Goal: Task Accomplishment & Management: Use online tool/utility

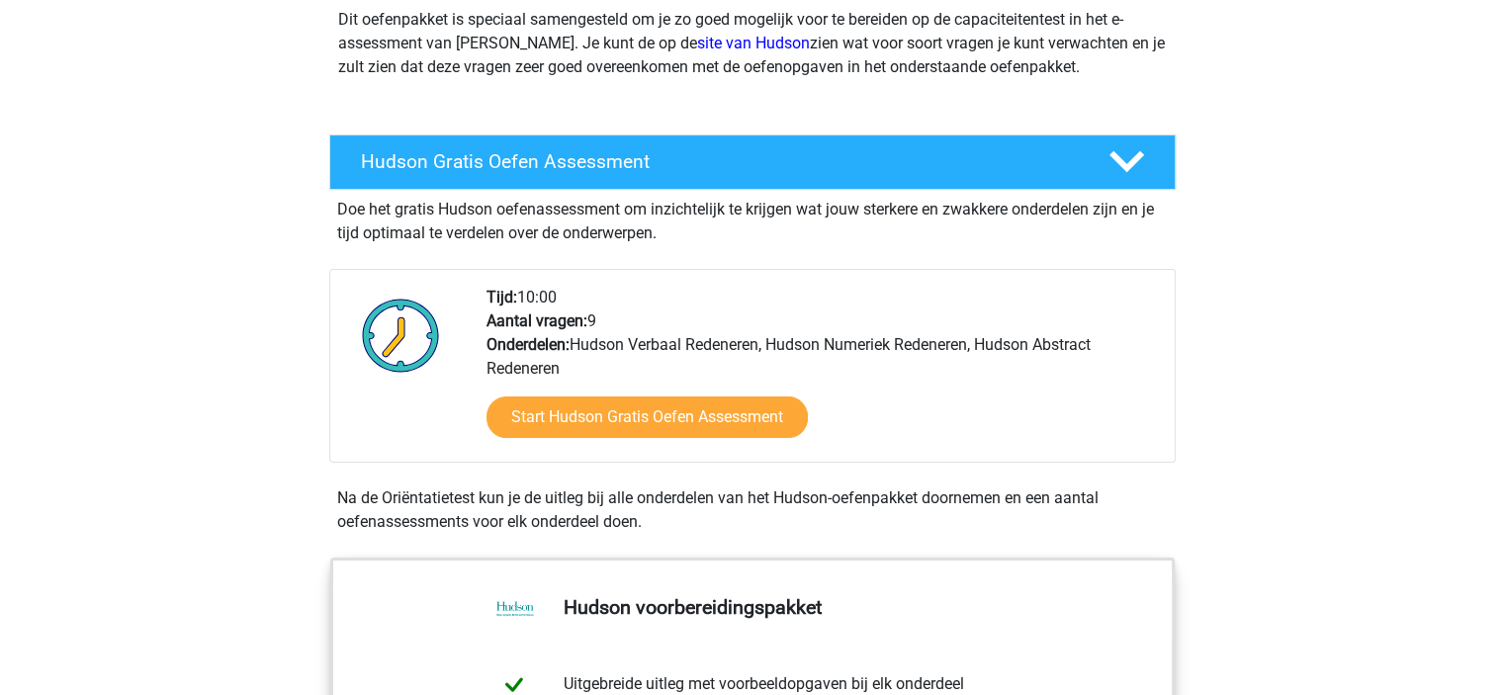
scroll to position [240, 0]
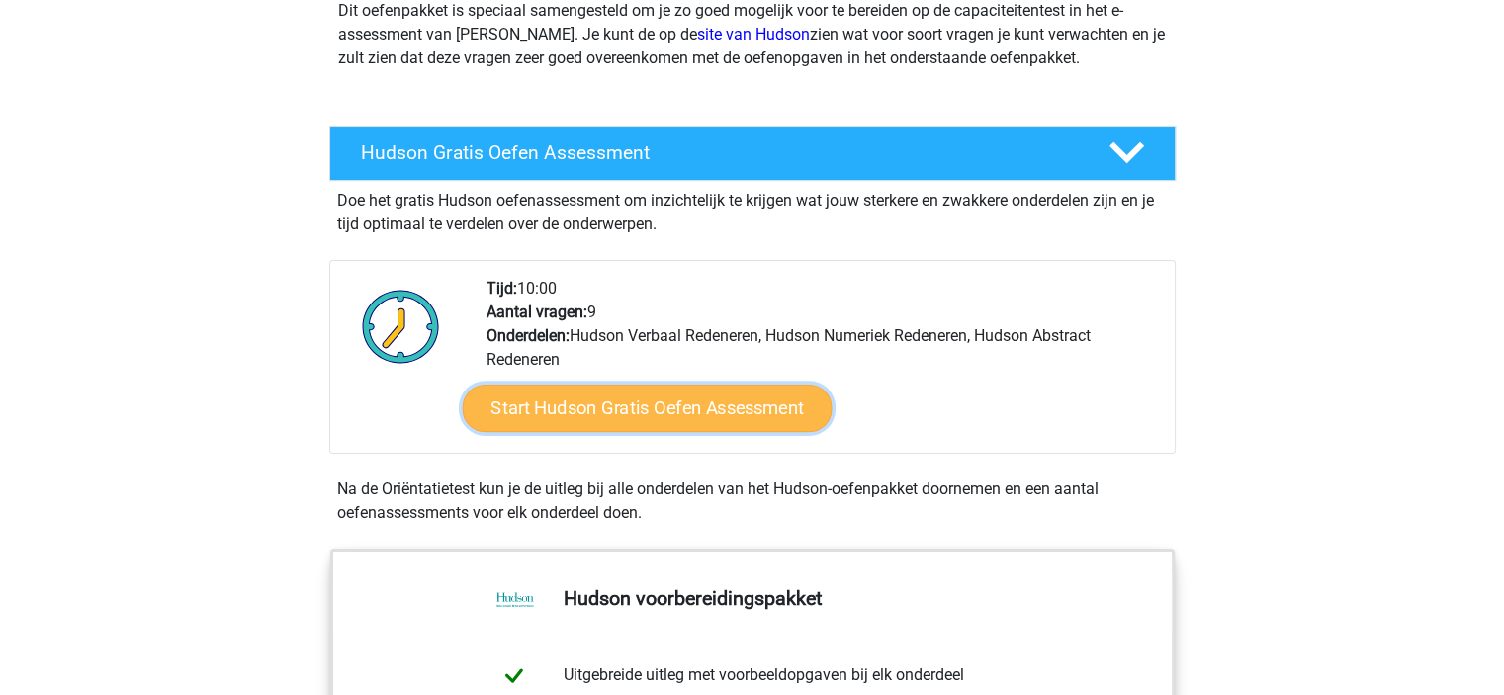
click at [682, 406] on link "Start Hudson Gratis Oefen Assessment" at bounding box center [647, 408] width 370 height 47
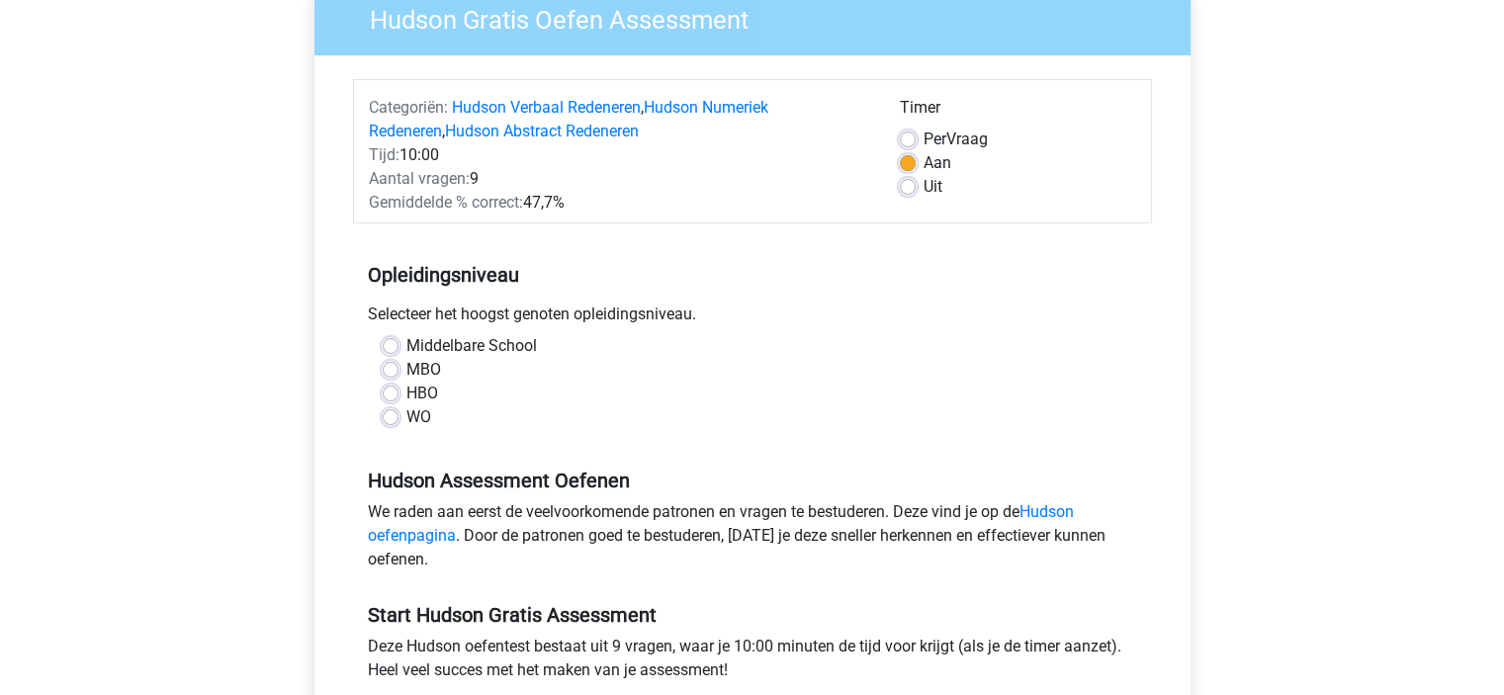
scroll to position [185, 0]
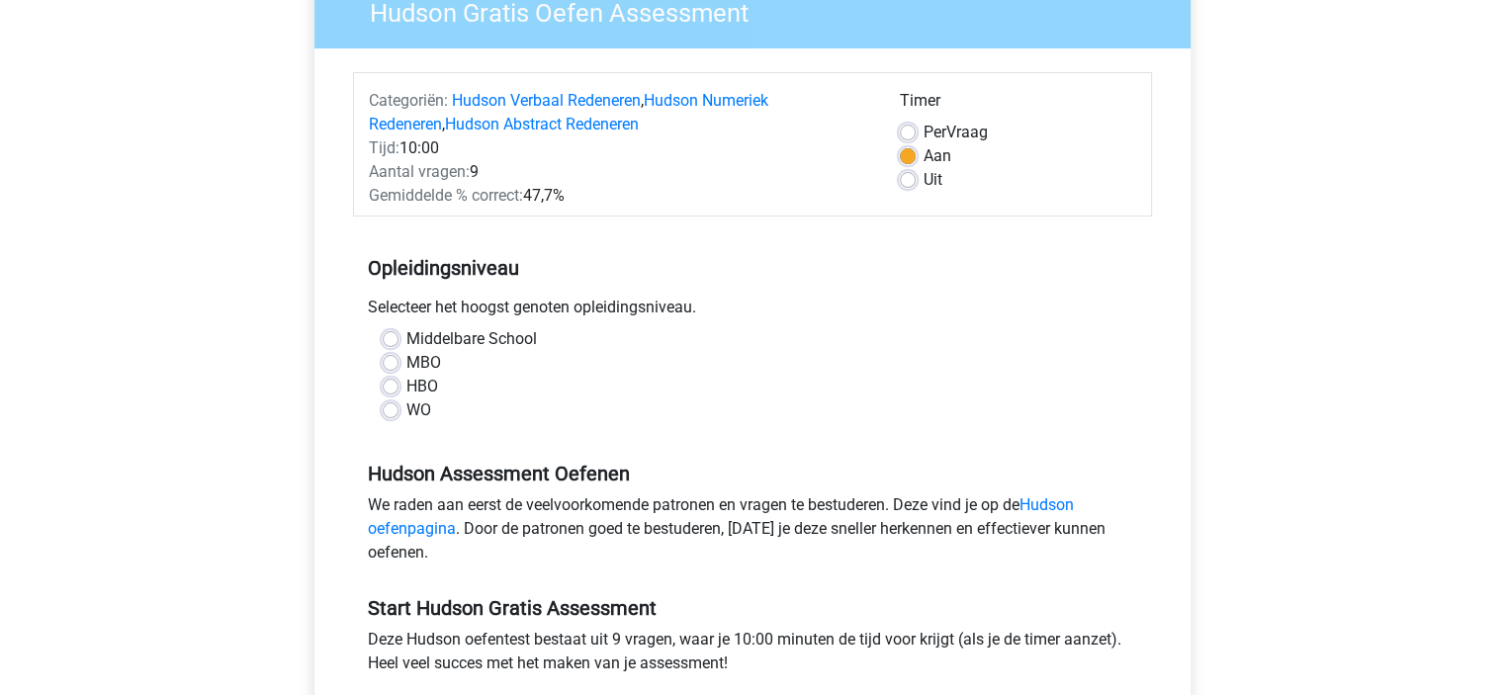
click at [406, 362] on label "MBO" at bounding box center [423, 363] width 35 height 24
click at [388, 362] on input "MBO" at bounding box center [391, 361] width 16 height 20
radio input "true"
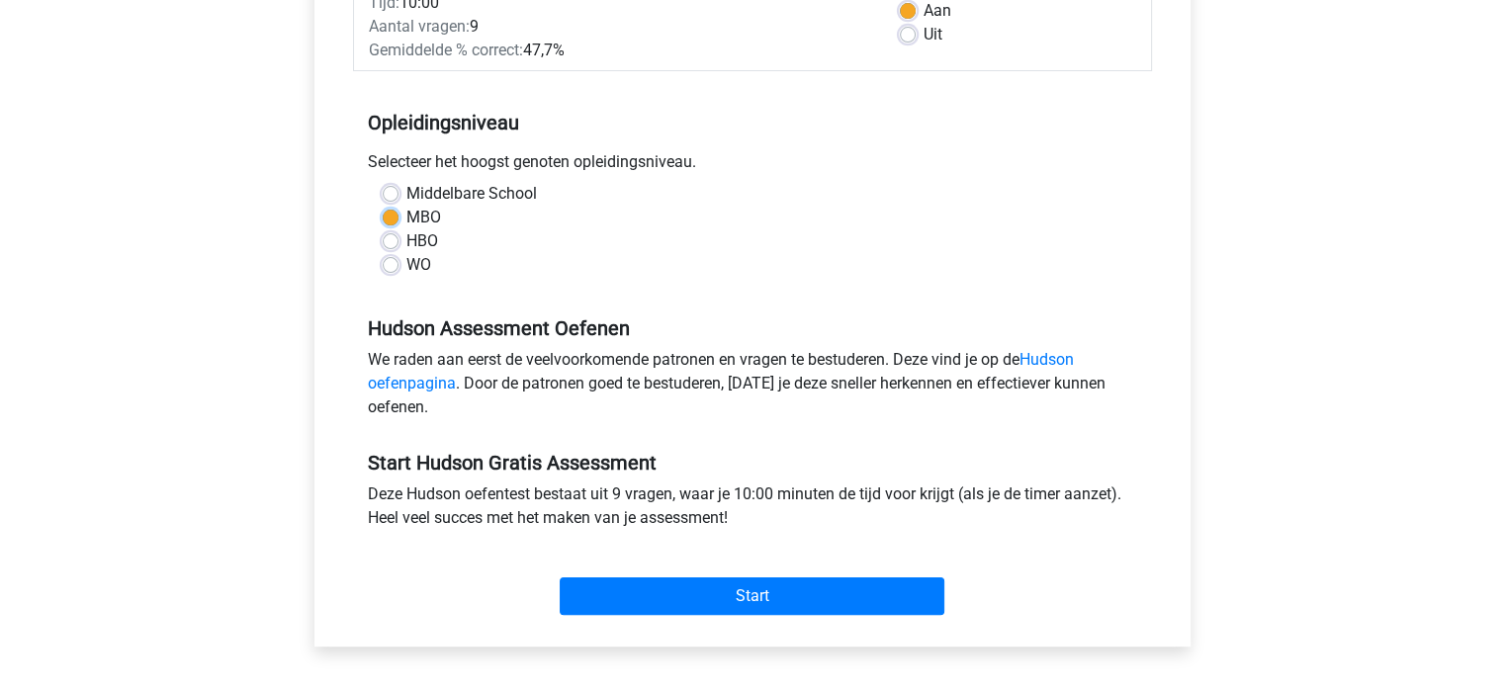
scroll to position [370, 0]
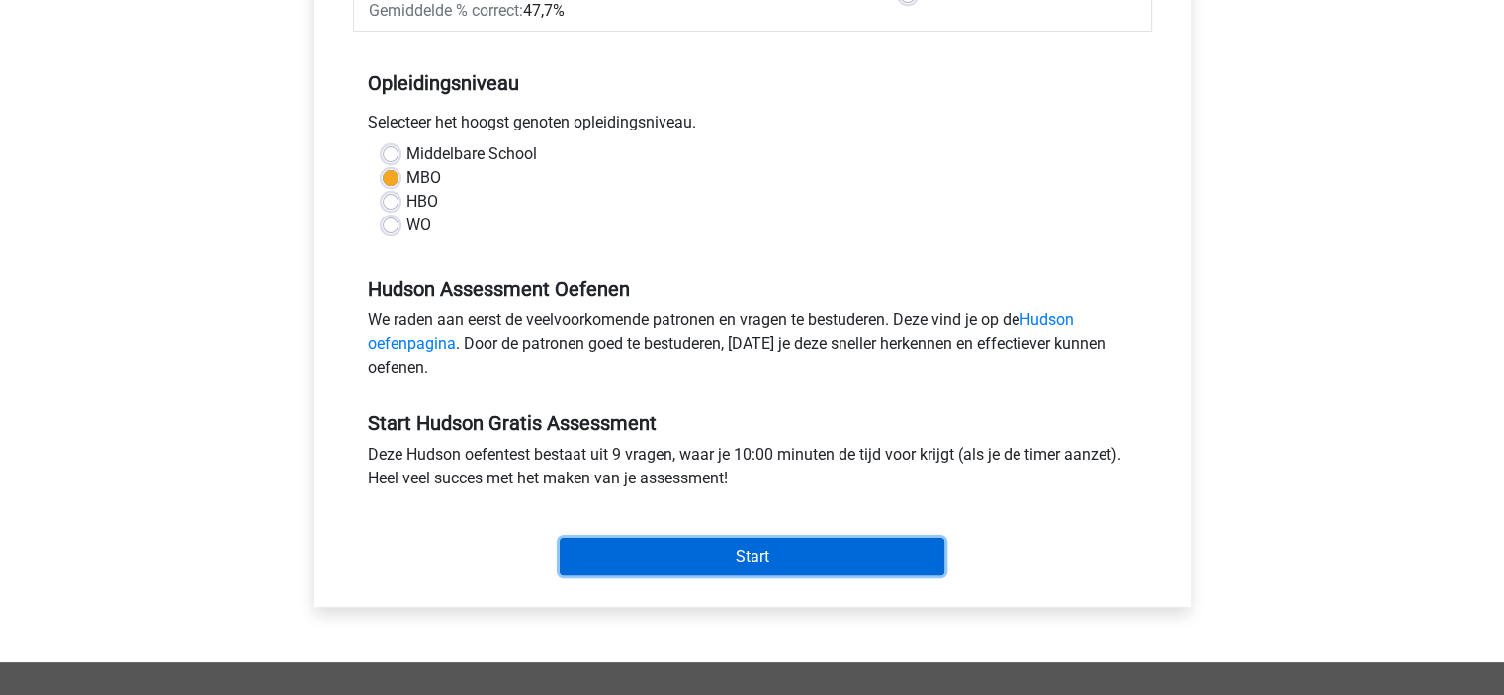
click at [676, 546] on input "Start" at bounding box center [752, 557] width 385 height 38
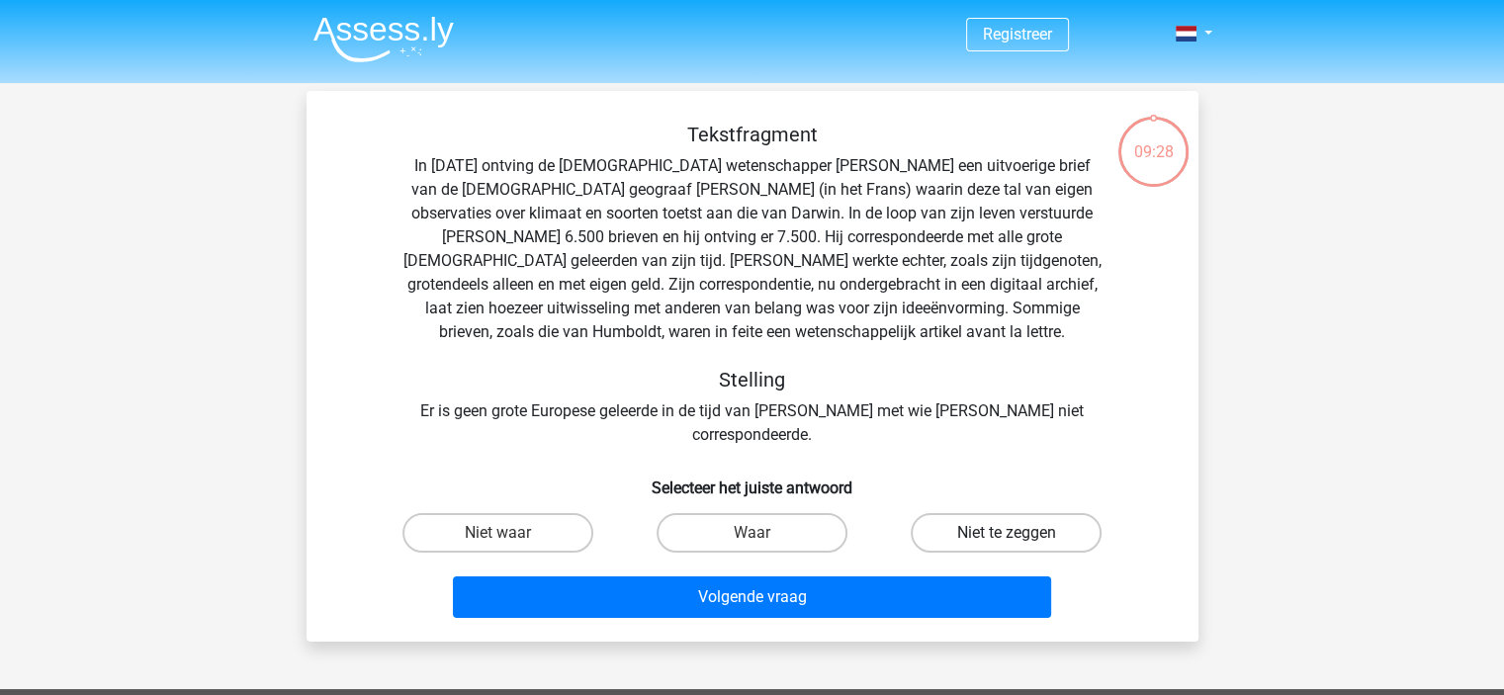
click at [993, 513] on label "Niet te zeggen" at bounding box center [1006, 533] width 191 height 40
click at [1006, 533] on input "Niet te zeggen" at bounding box center [1012, 539] width 13 height 13
radio input "true"
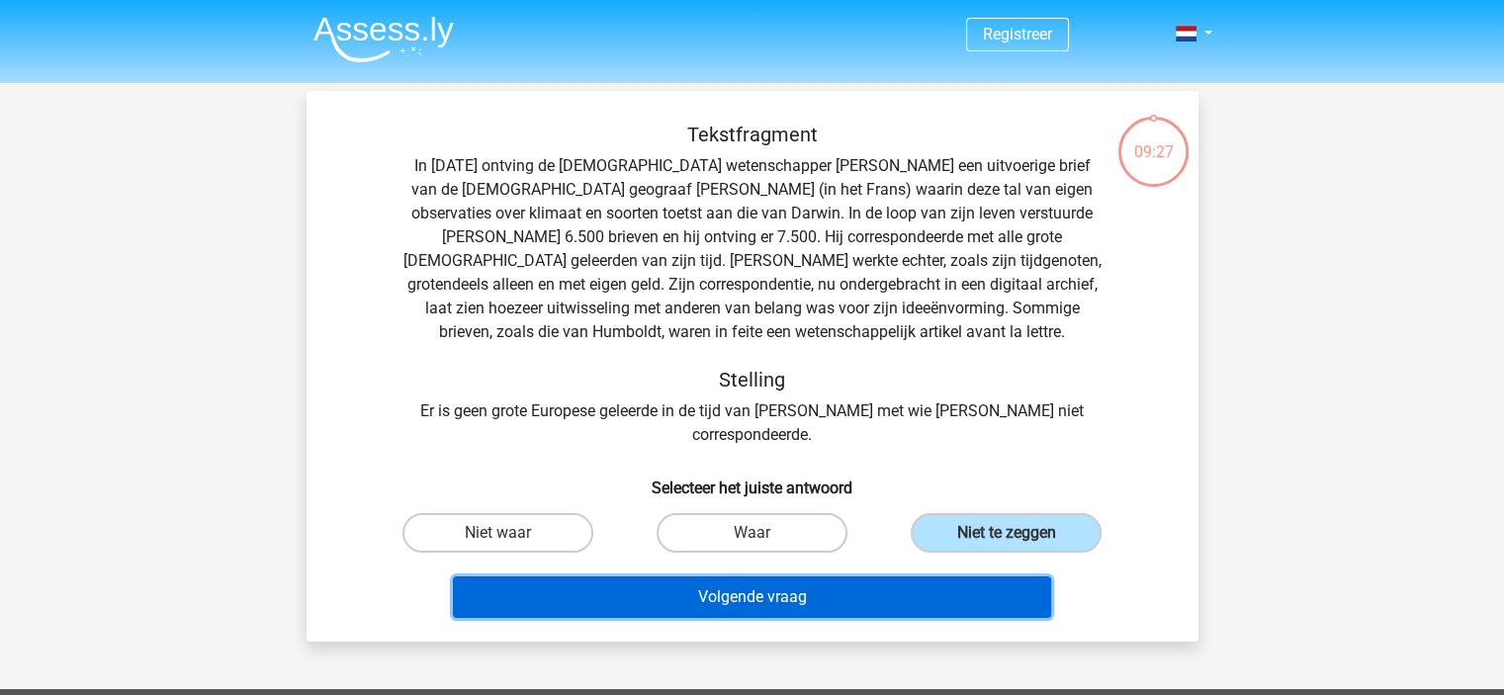
click at [895, 576] on button "Volgende vraag" at bounding box center [752, 597] width 598 height 42
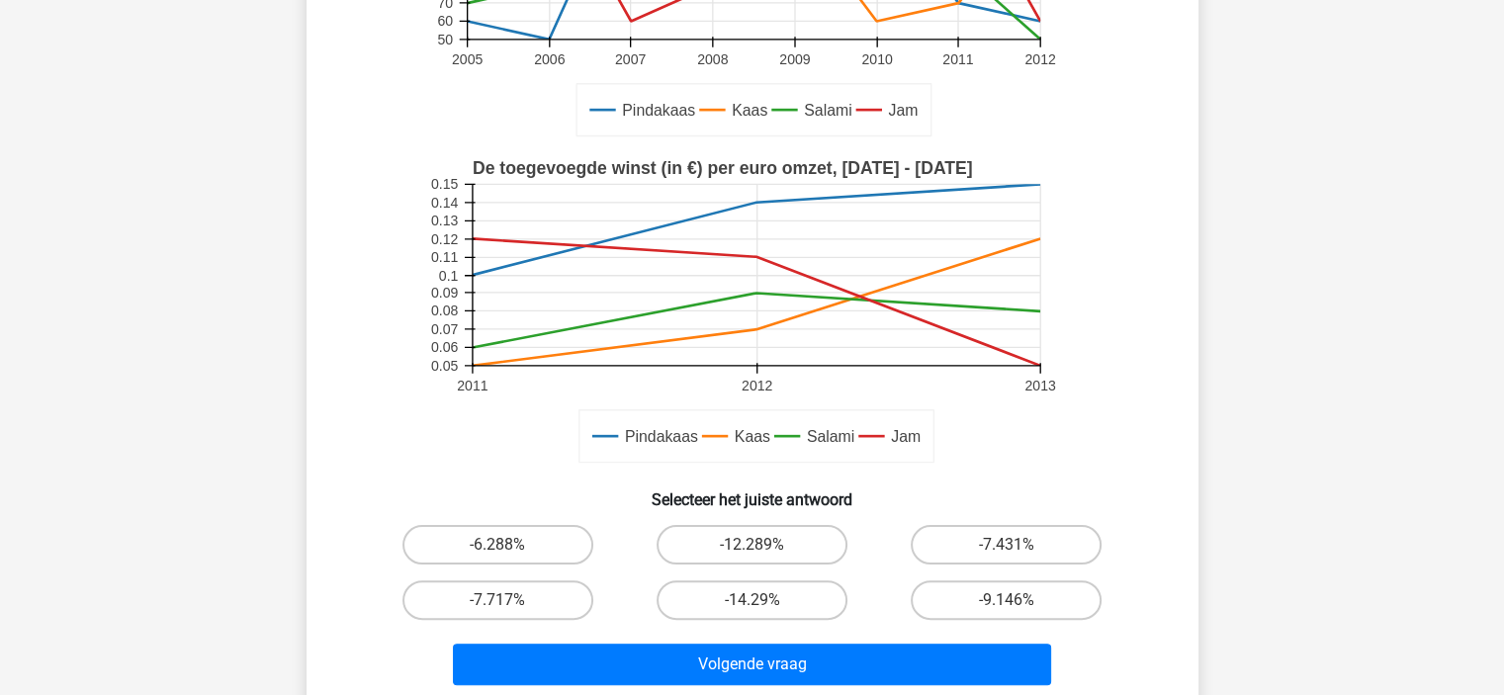
scroll to position [361, 0]
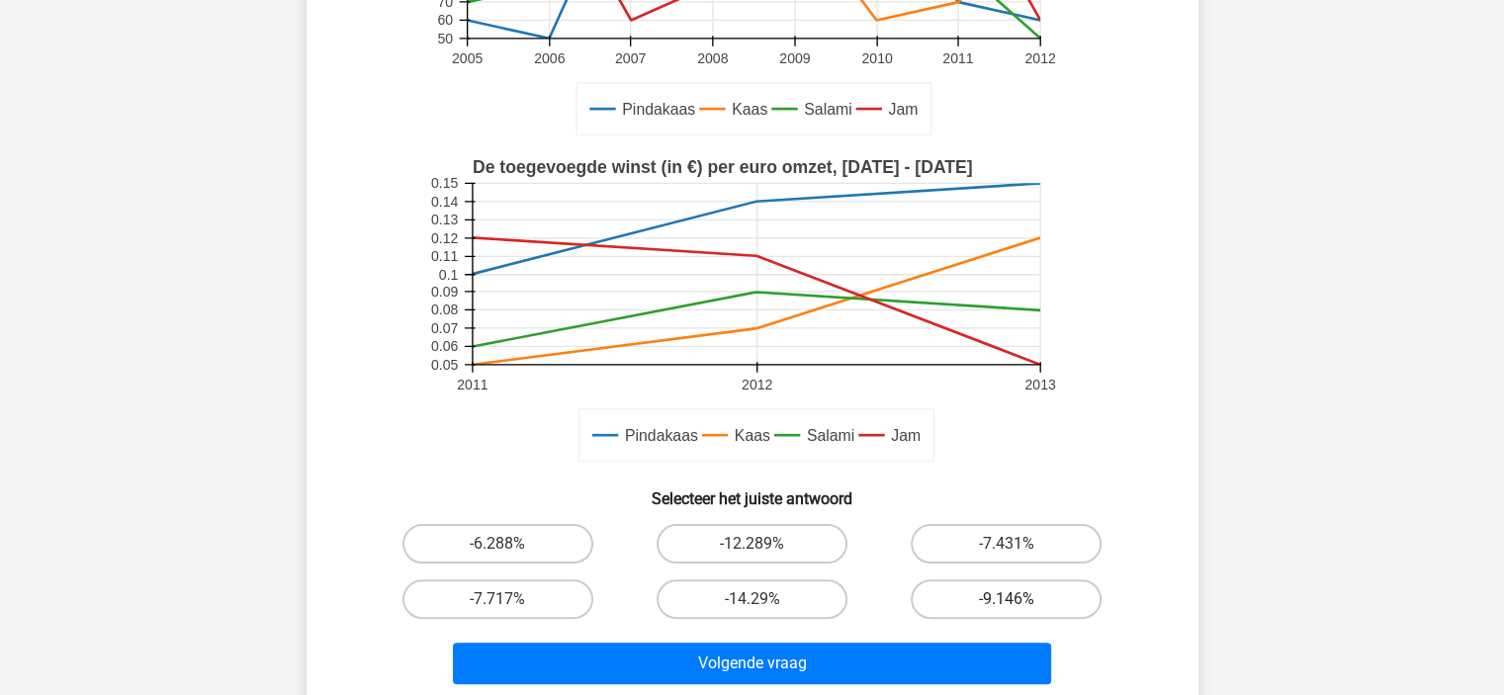
click at [989, 608] on label "-9.146%" at bounding box center [1006, 599] width 191 height 40
click at [1006, 608] on input "-9.146%" at bounding box center [1012, 605] width 13 height 13
radio input "true"
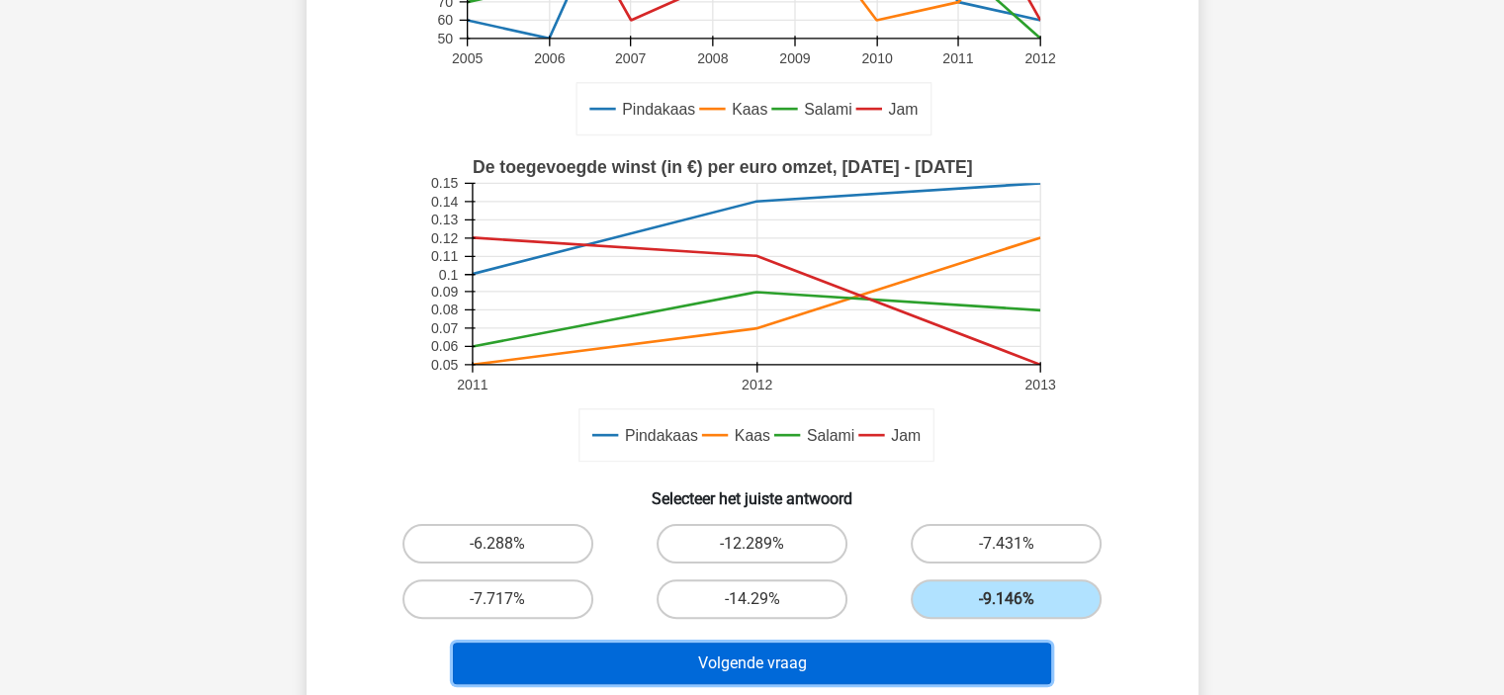
click at [926, 663] on button "Volgende vraag" at bounding box center [752, 664] width 598 height 42
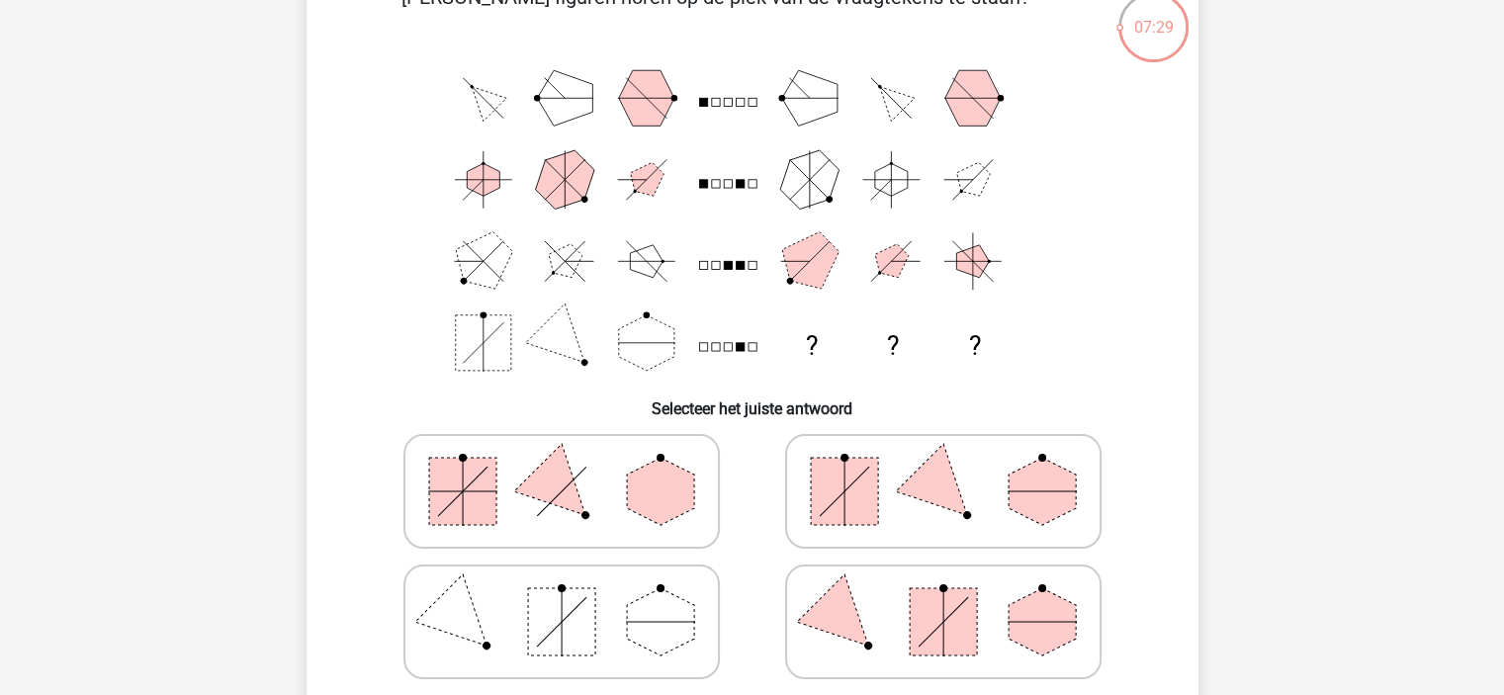
scroll to position [133, 0]
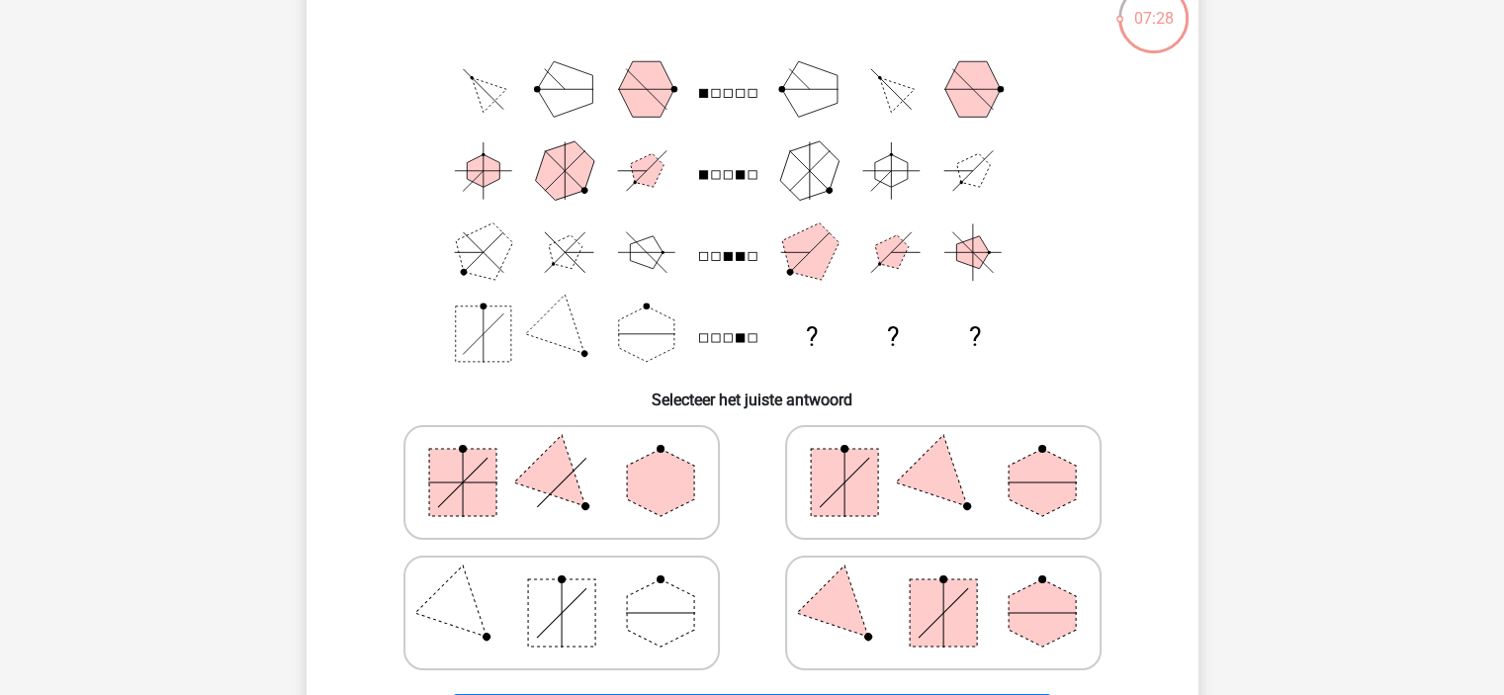
click at [960, 485] on polygon at bounding box center [942, 482] width 95 height 95
click at [956, 458] on input "radio" at bounding box center [949, 451] width 13 height 13
radio input "true"
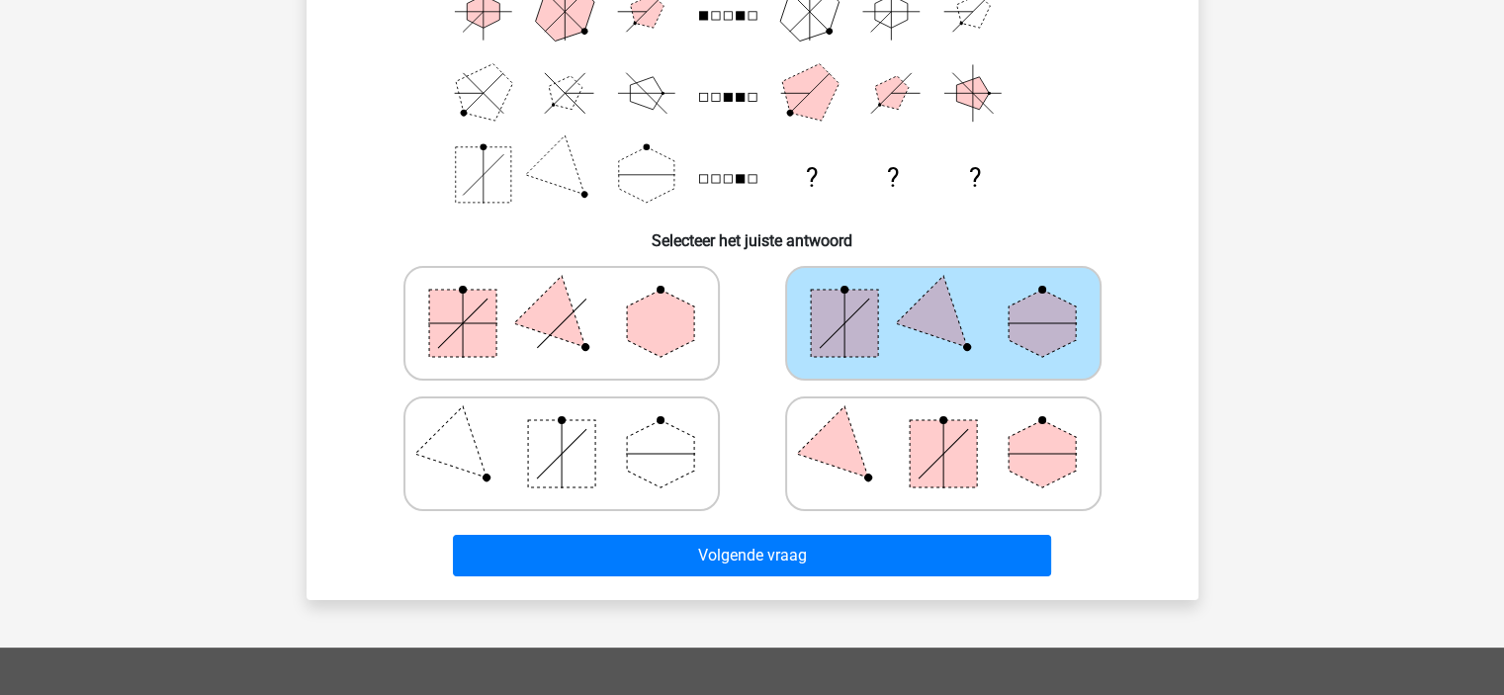
scroll to position [294, 0]
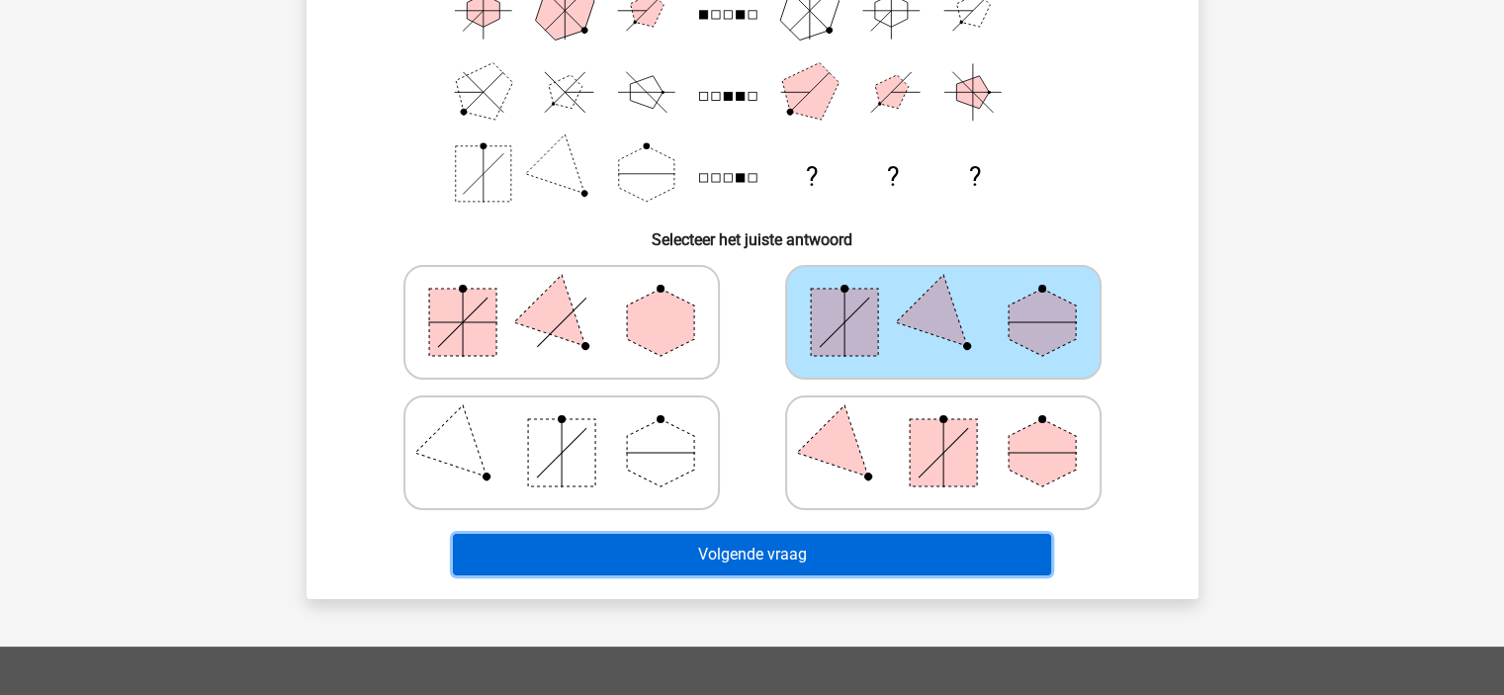
click at [806, 548] on button "Volgende vraag" at bounding box center [752, 555] width 598 height 42
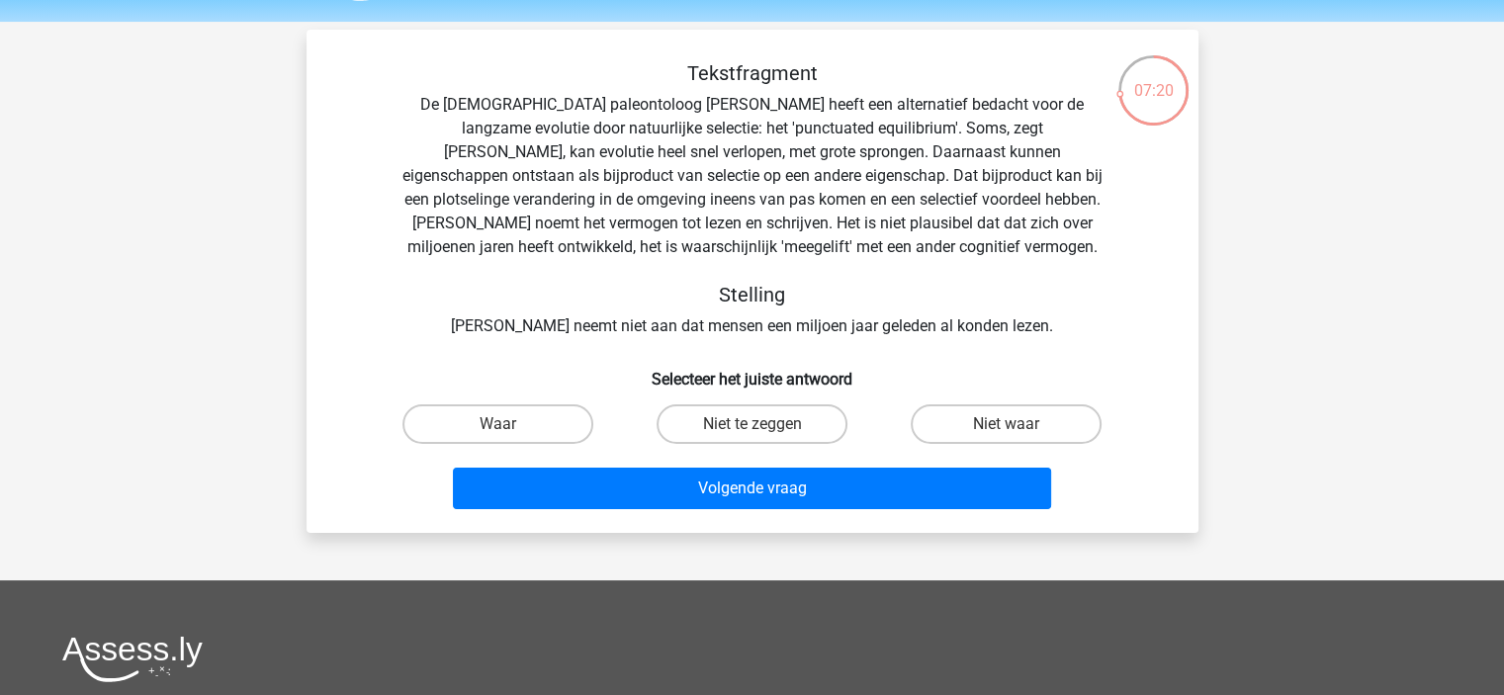
scroll to position [59, 0]
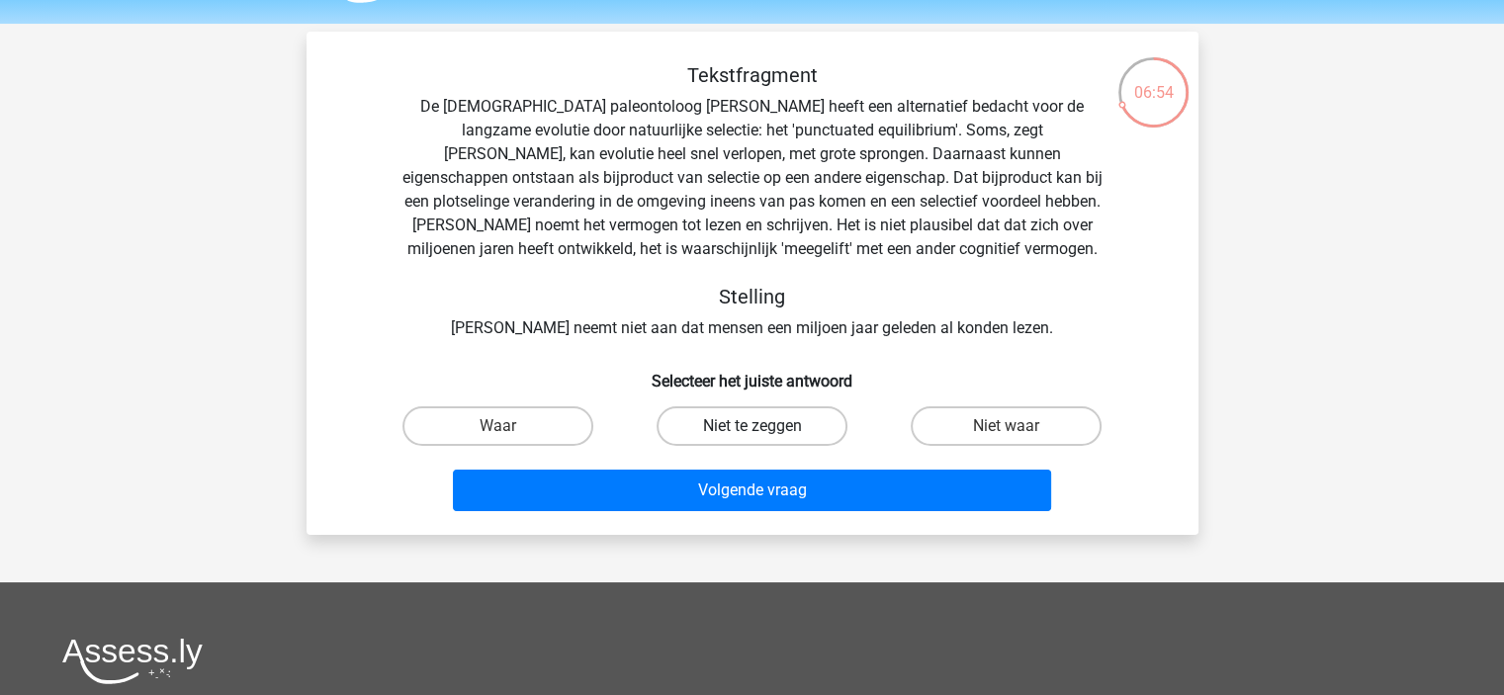
click at [765, 413] on label "Niet te zeggen" at bounding box center [751, 426] width 191 height 40
click at [764, 426] on input "Niet te zeggen" at bounding box center [757, 432] width 13 height 13
radio input "true"
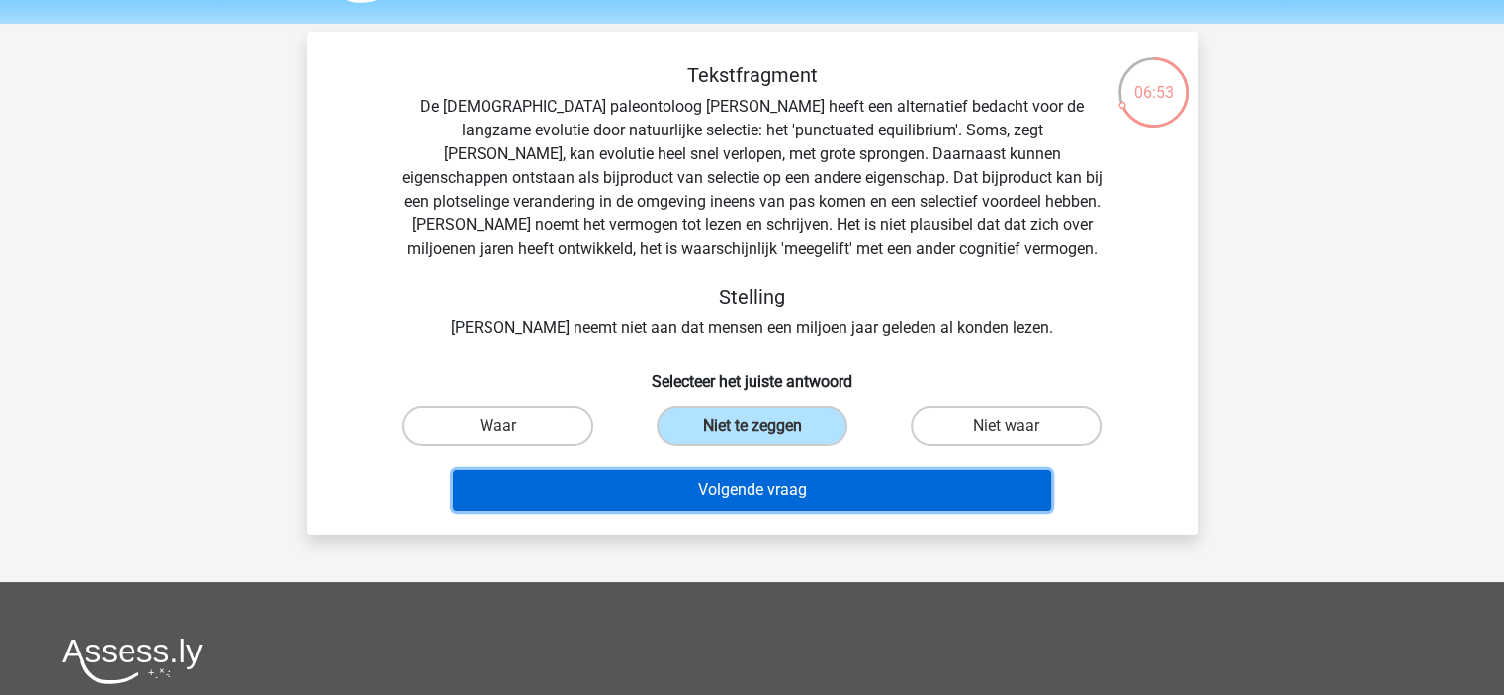
click at [752, 478] on button "Volgende vraag" at bounding box center [752, 491] width 598 height 42
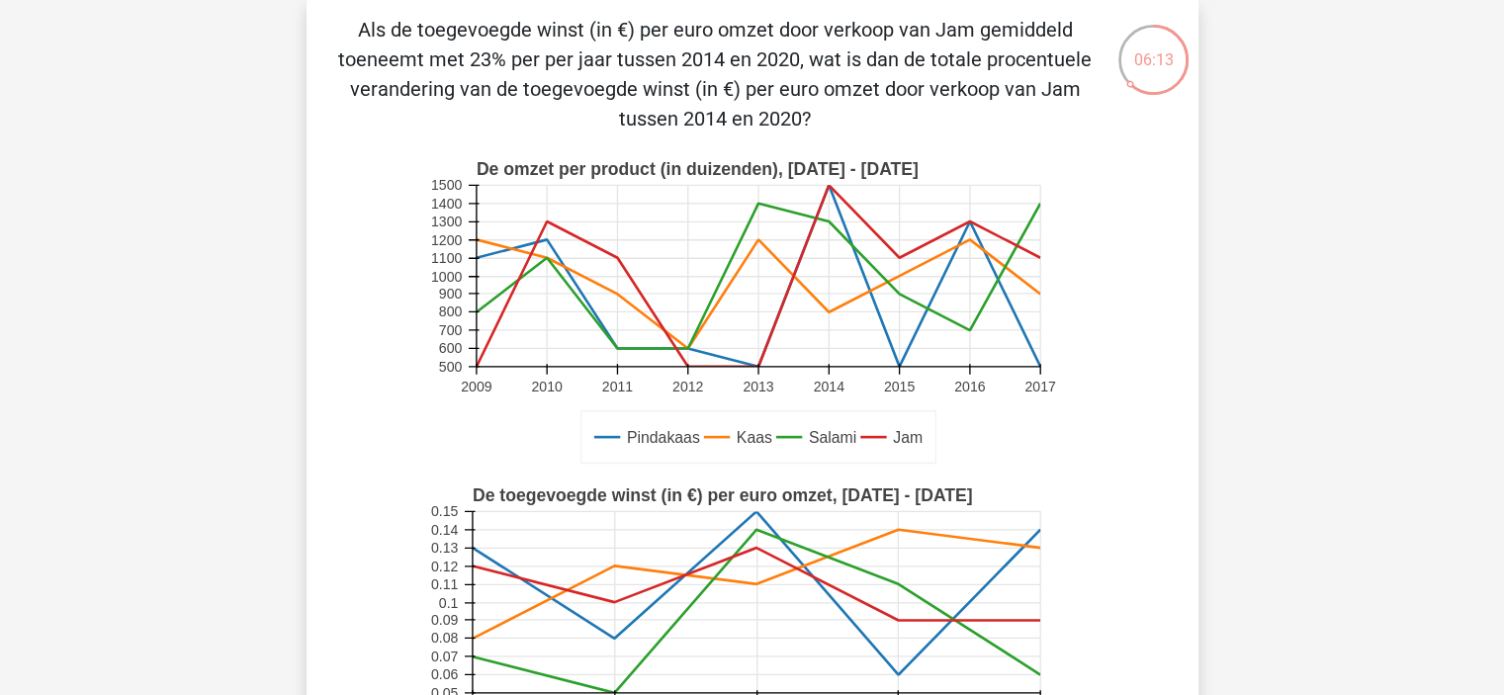
scroll to position [91, 0]
click at [1089, 317] on icon "Pindakaas Kaas Salami Jam De omzet per product (in duizenden), 2009 - 2017 2009…" at bounding box center [752, 313] width 797 height 326
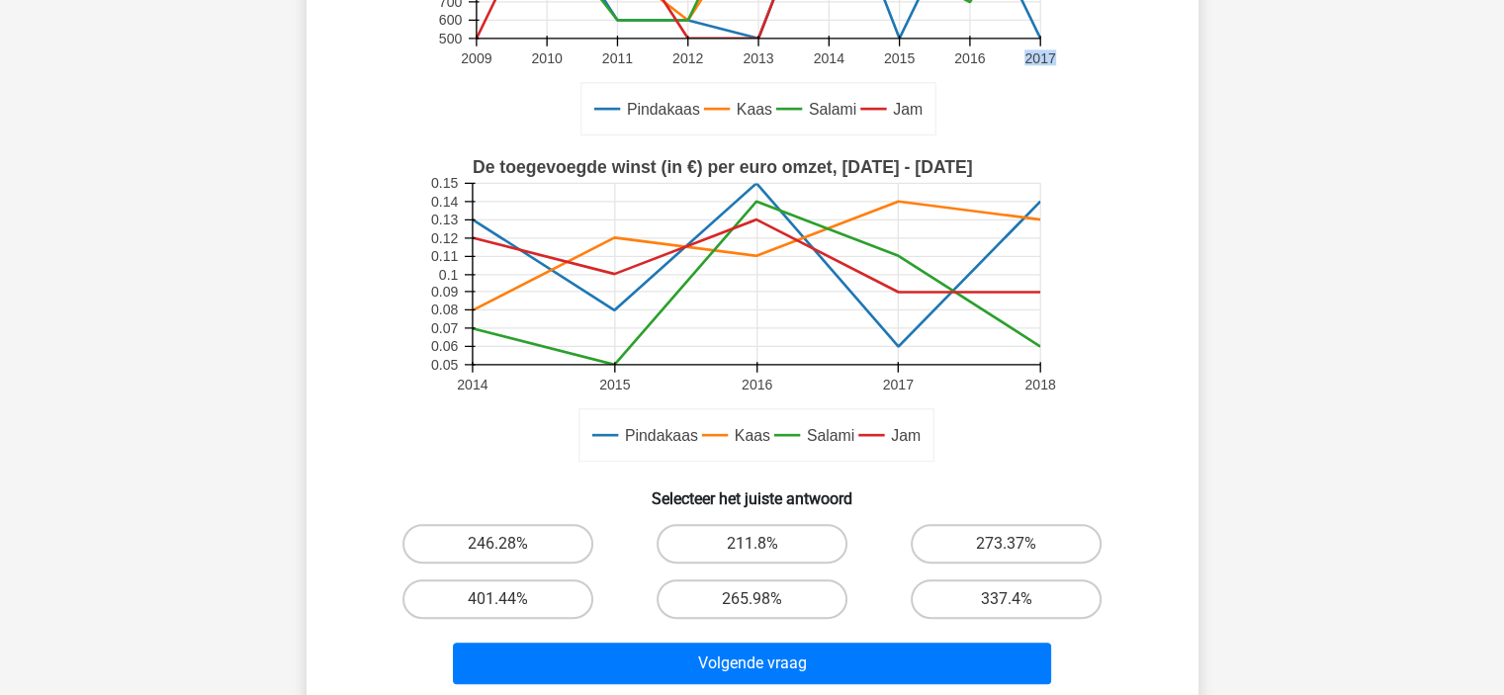
scroll to position [421, 0]
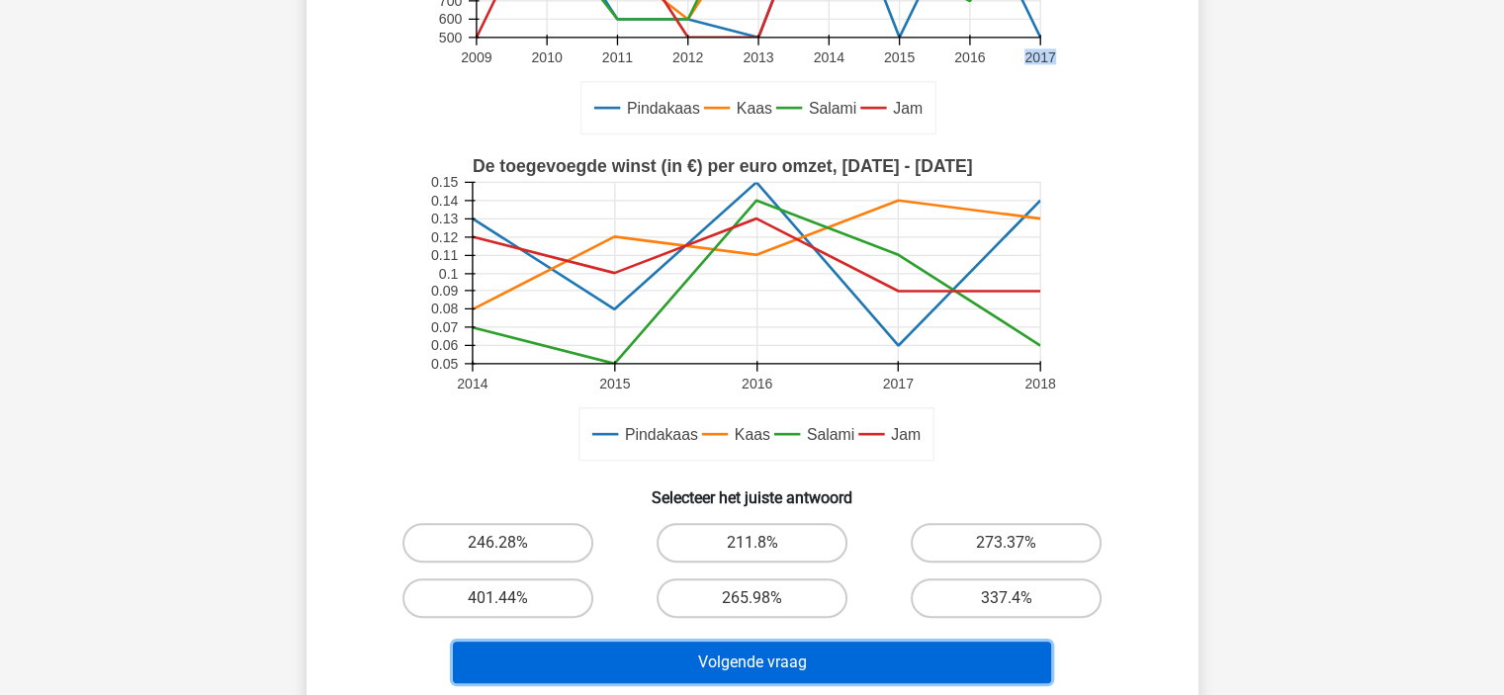
click at [789, 653] on button "Volgende vraag" at bounding box center [752, 663] width 598 height 42
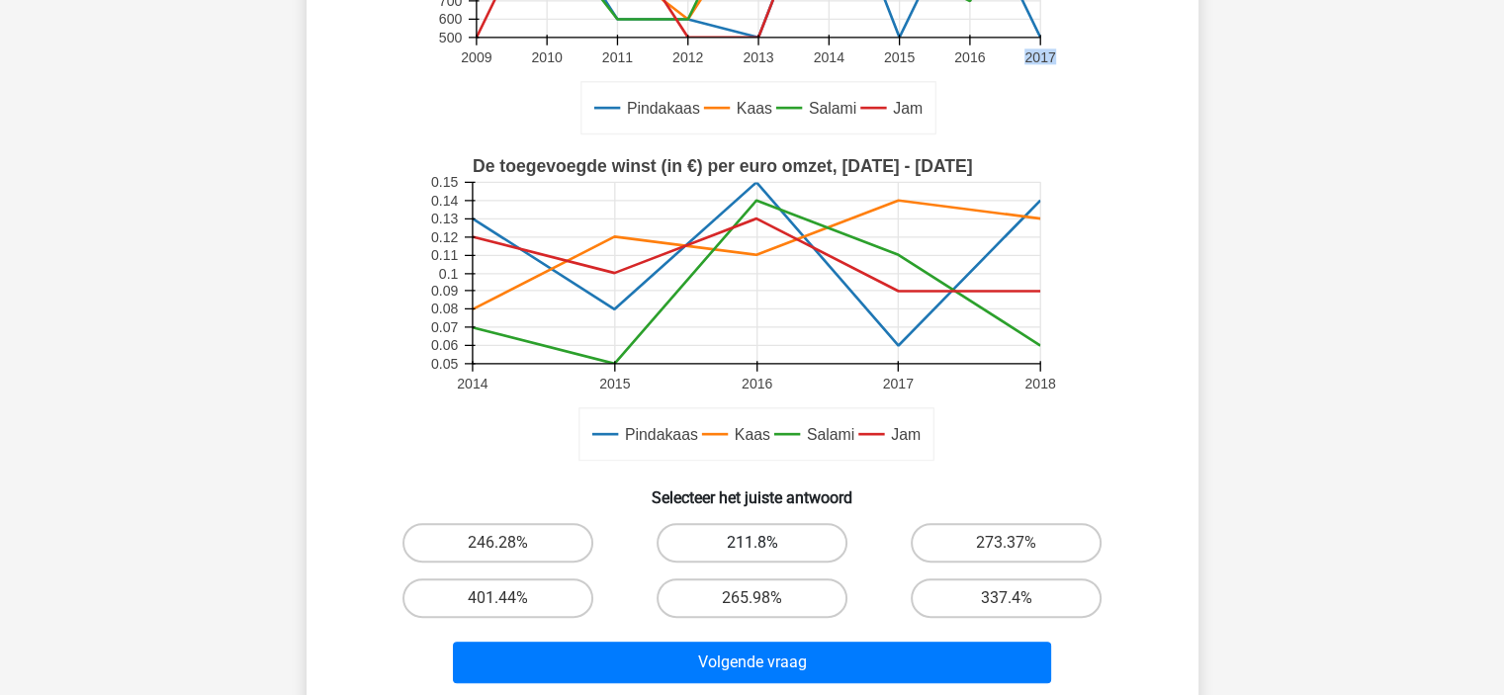
click at [772, 550] on label "211.8%" at bounding box center [751, 543] width 191 height 40
click at [764, 550] on input "211.8%" at bounding box center [757, 549] width 13 height 13
radio input "true"
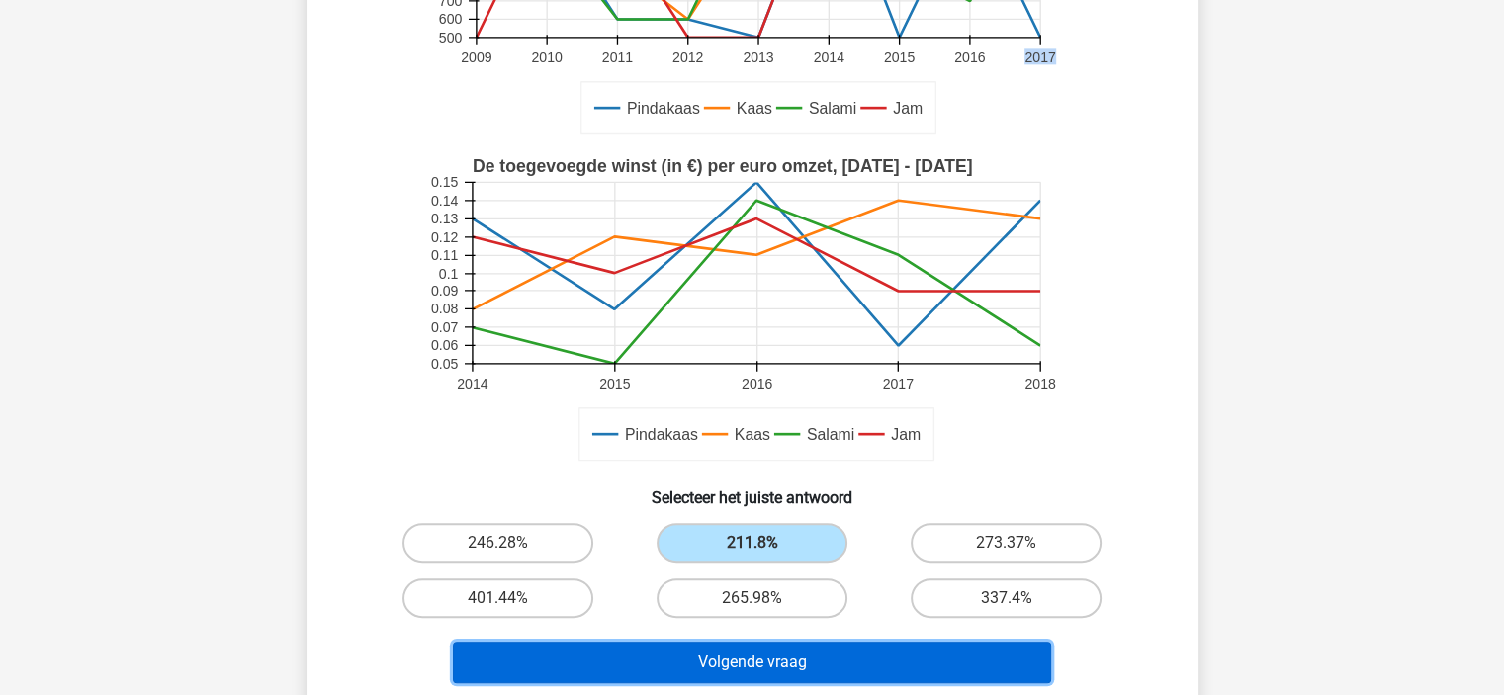
click at [782, 644] on button "Volgende vraag" at bounding box center [752, 663] width 598 height 42
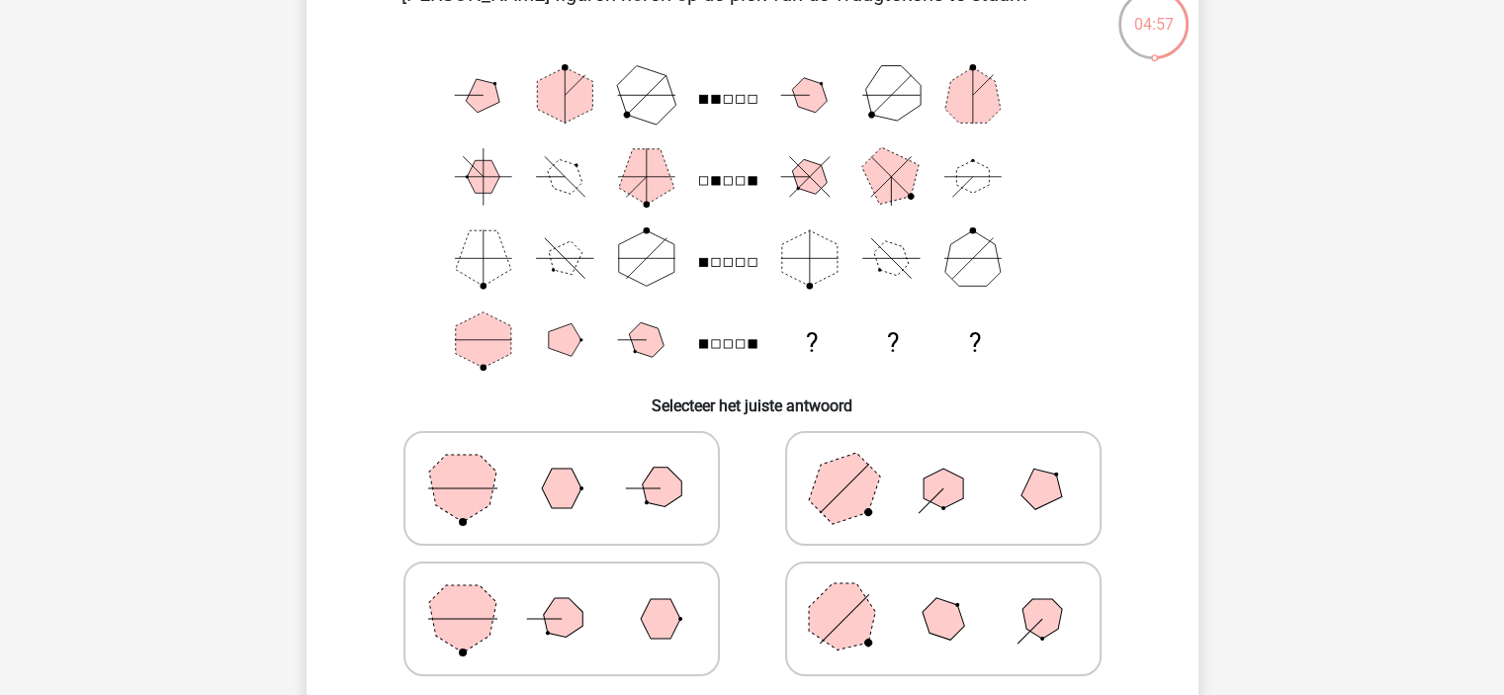
scroll to position [130, 0]
click at [811, 608] on polygon at bounding box center [843, 616] width 95 height 95
click at [943, 592] on input "radio" at bounding box center [949, 585] width 13 height 13
radio input "true"
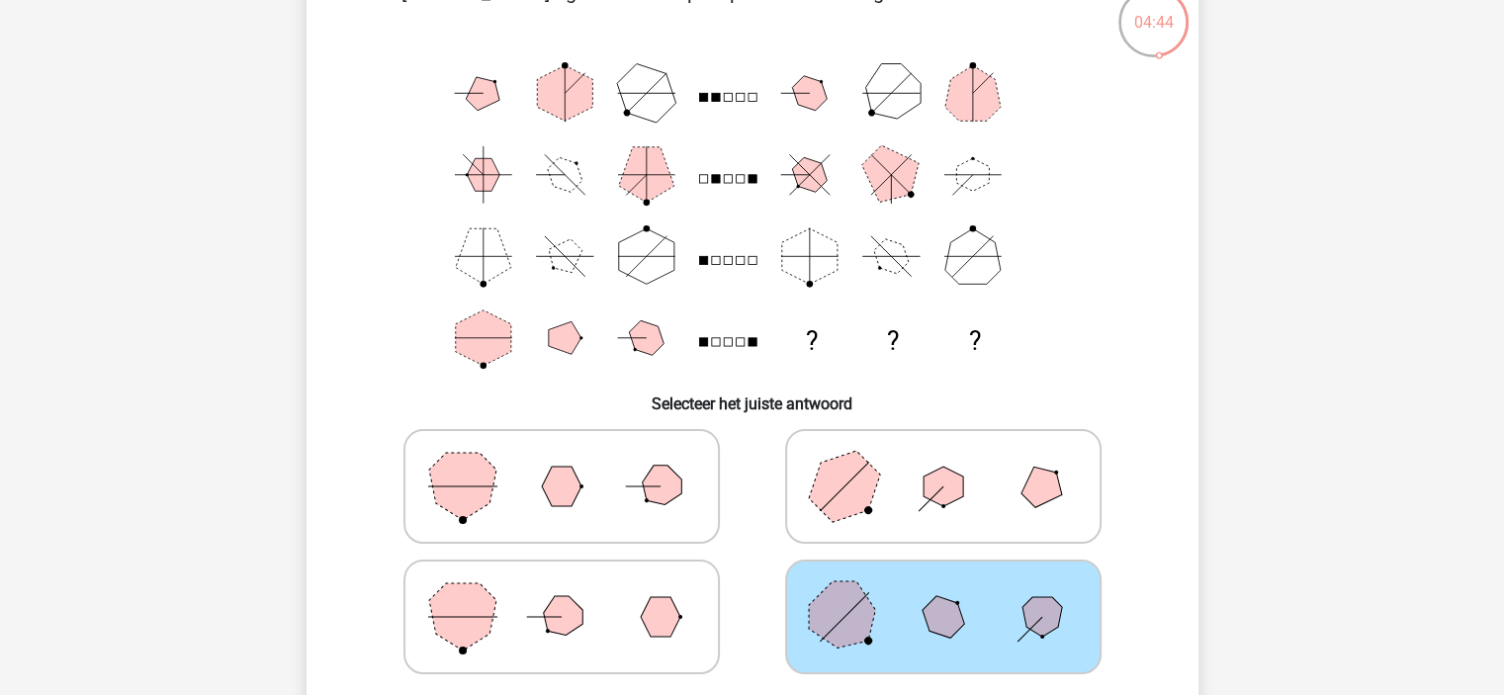
click at [811, 608] on polygon at bounding box center [843, 616] width 95 height 95
click at [943, 592] on input "radio" at bounding box center [949, 585] width 13 height 13
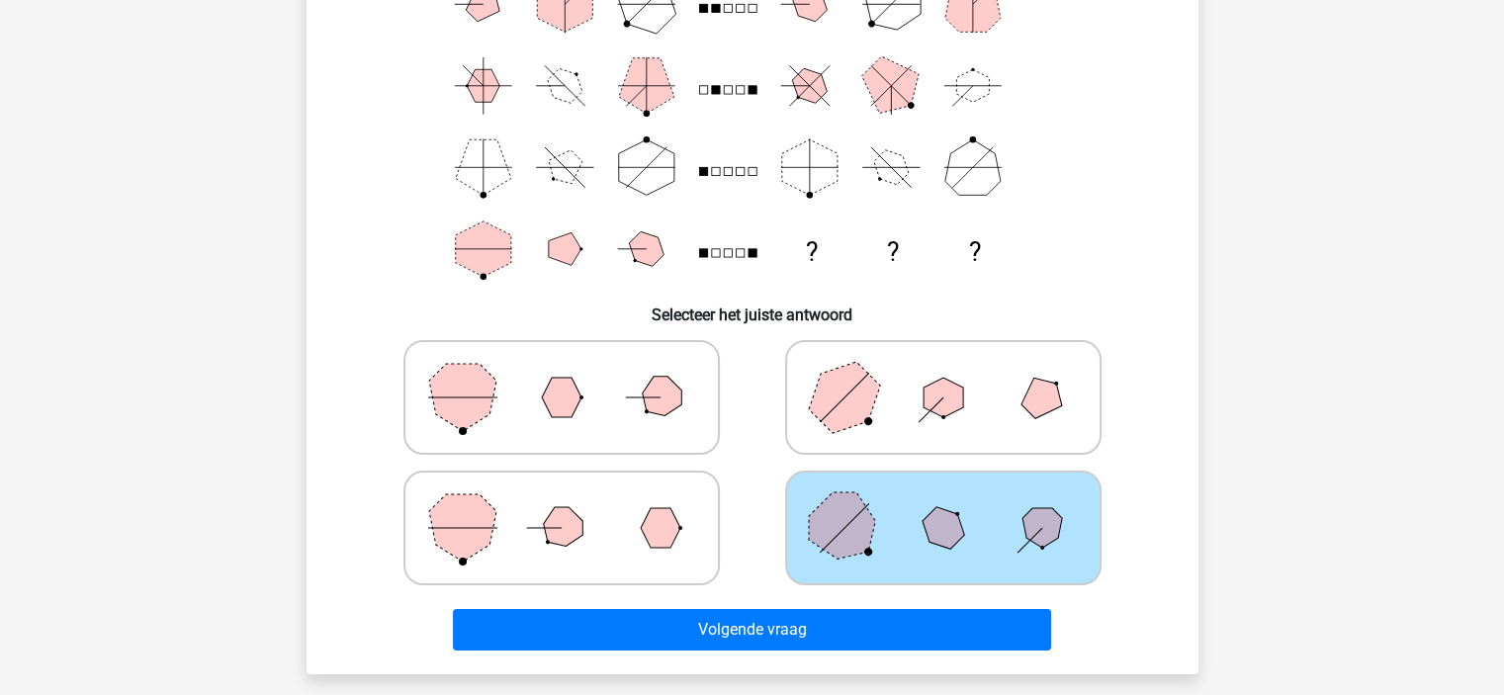
scroll to position [222, 0]
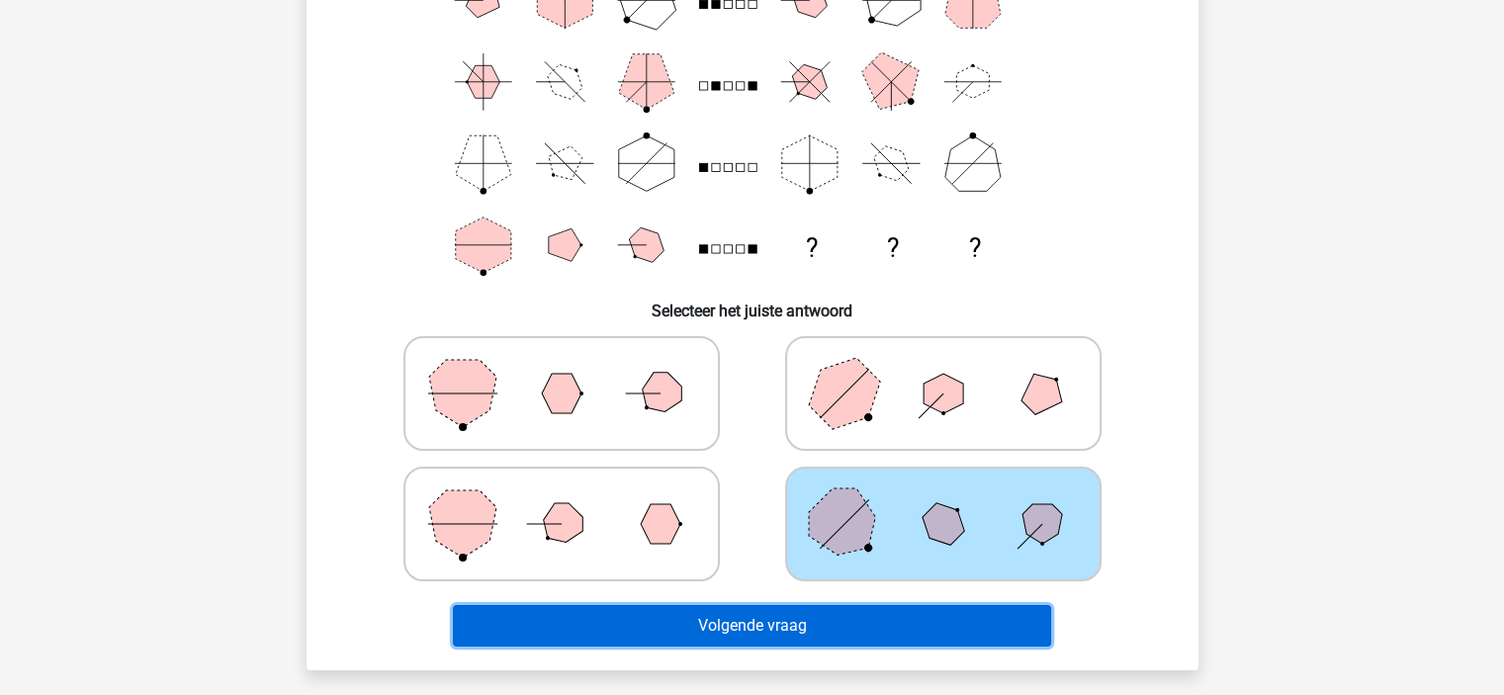
click at [811, 608] on button "Volgende vraag" at bounding box center [752, 626] width 598 height 42
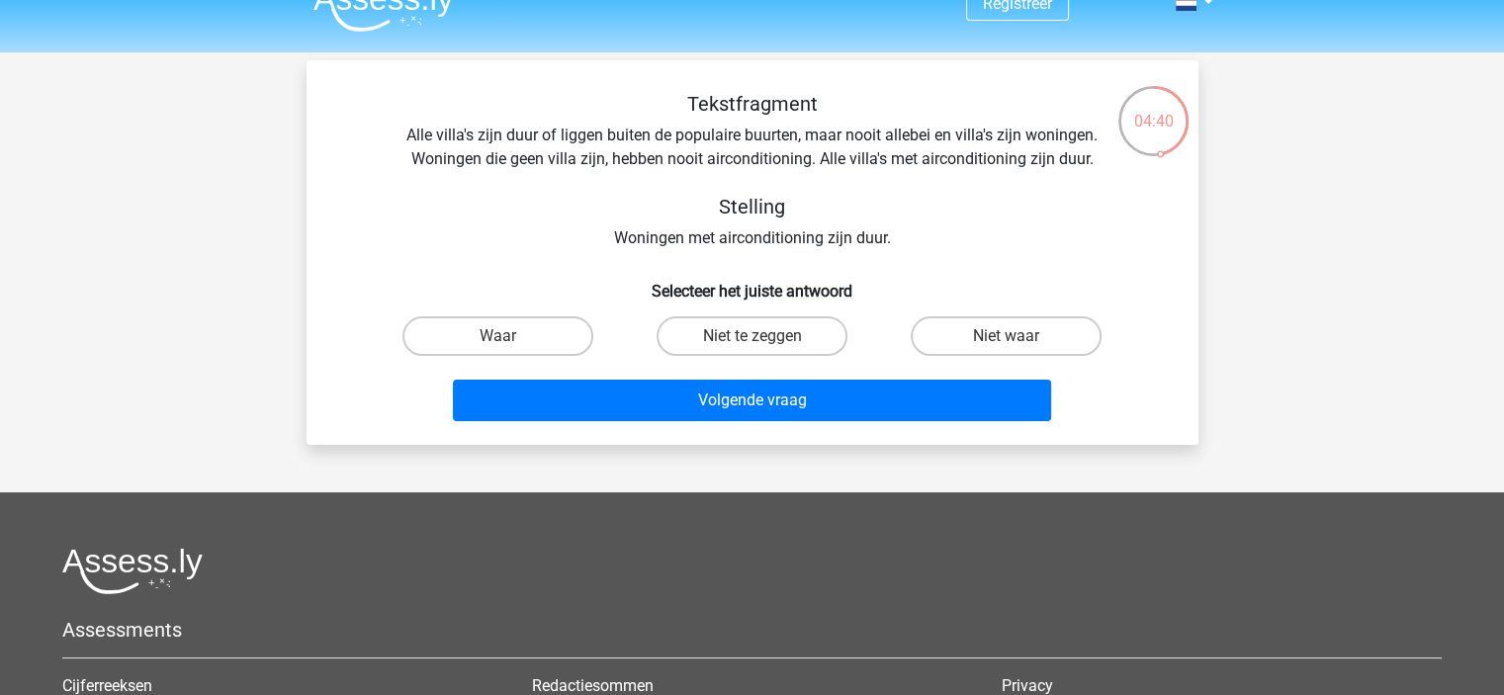
scroll to position [28, 0]
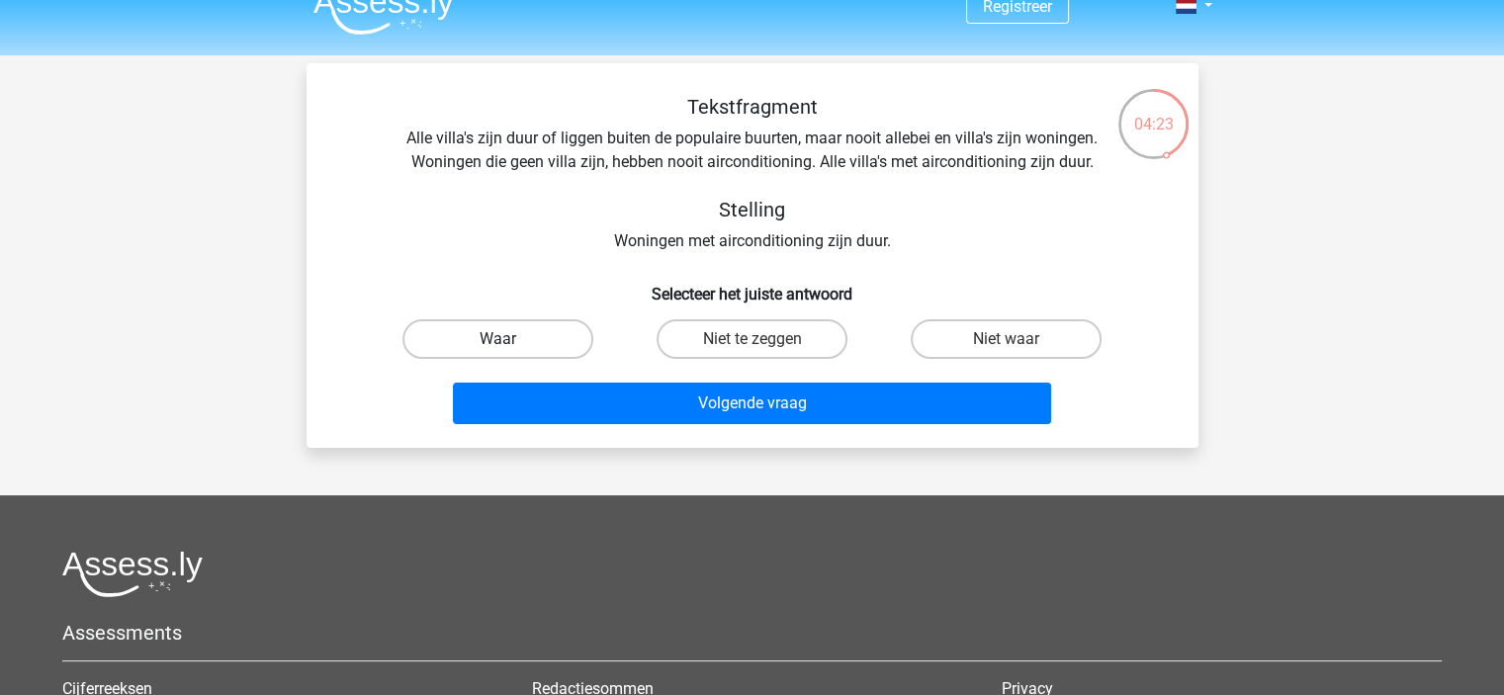
click at [530, 339] on label "Waar" at bounding box center [497, 339] width 191 height 40
click at [510, 339] on input "Waar" at bounding box center [503, 345] width 13 height 13
radio input "true"
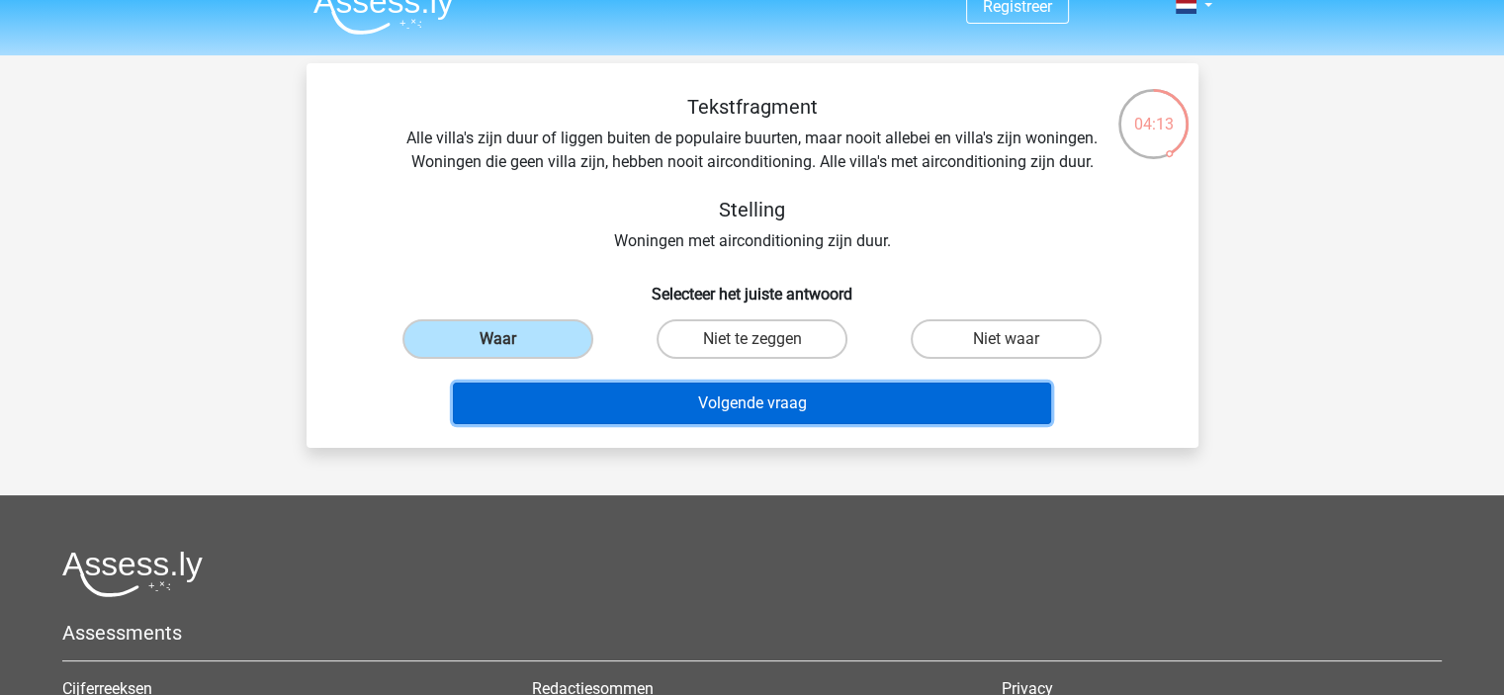
click at [592, 403] on button "Volgende vraag" at bounding box center [752, 404] width 598 height 42
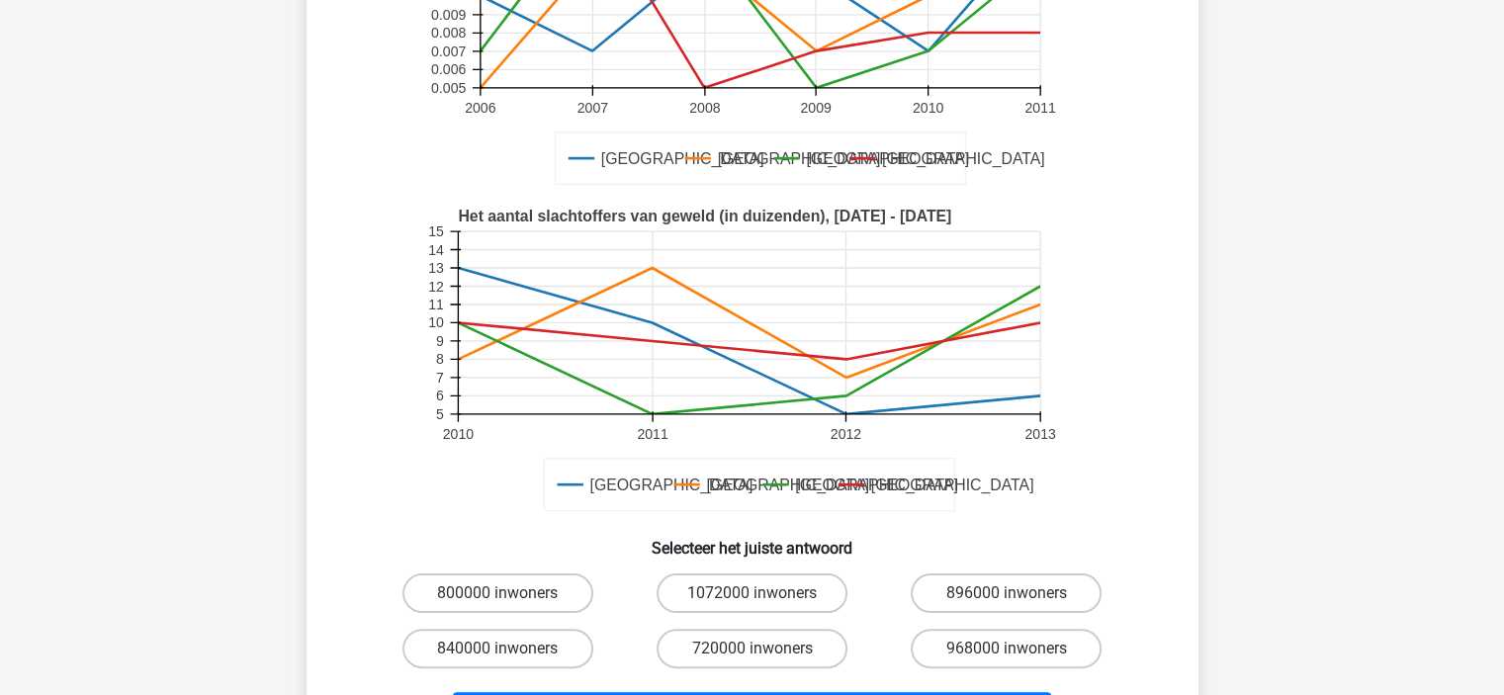
scroll to position [434, 0]
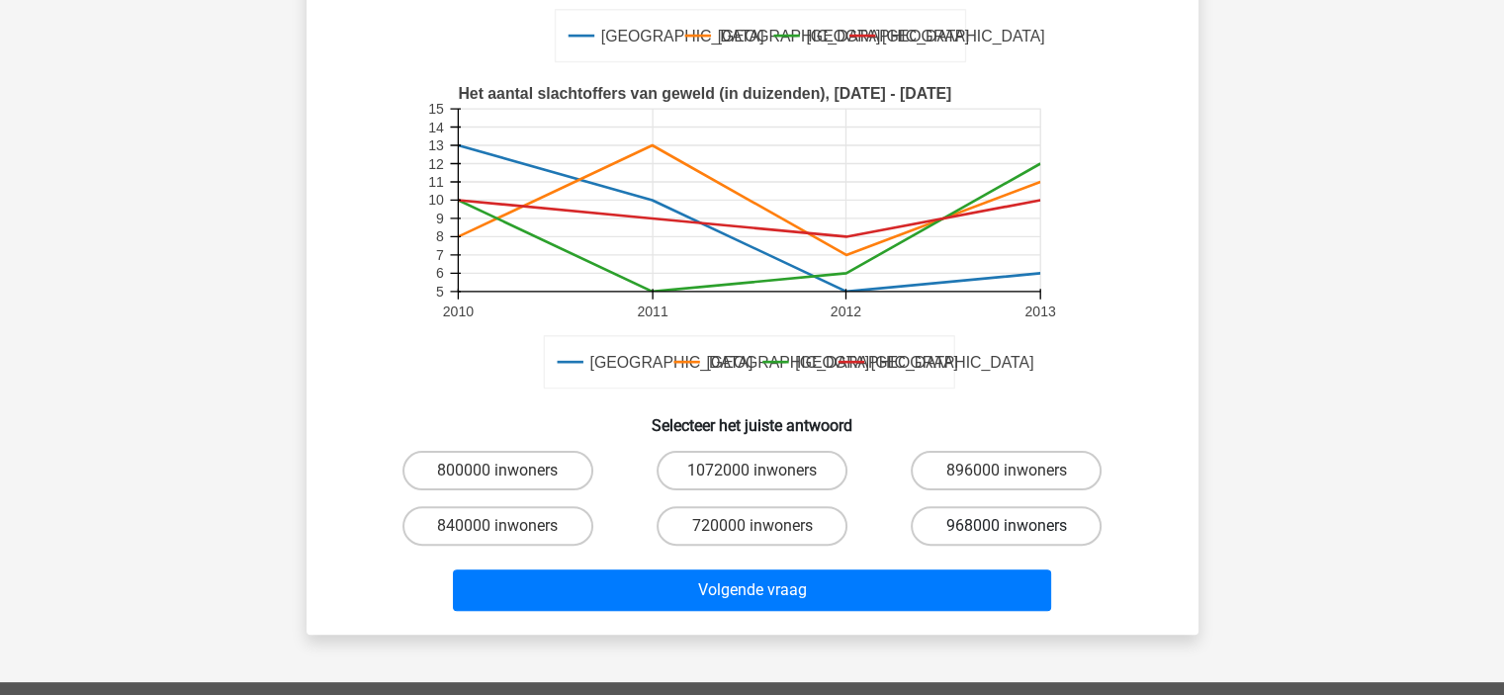
click at [973, 533] on label "968000 inwoners" at bounding box center [1006, 526] width 191 height 40
click at [1006, 533] on input "968000 inwoners" at bounding box center [1012, 532] width 13 height 13
radio input "true"
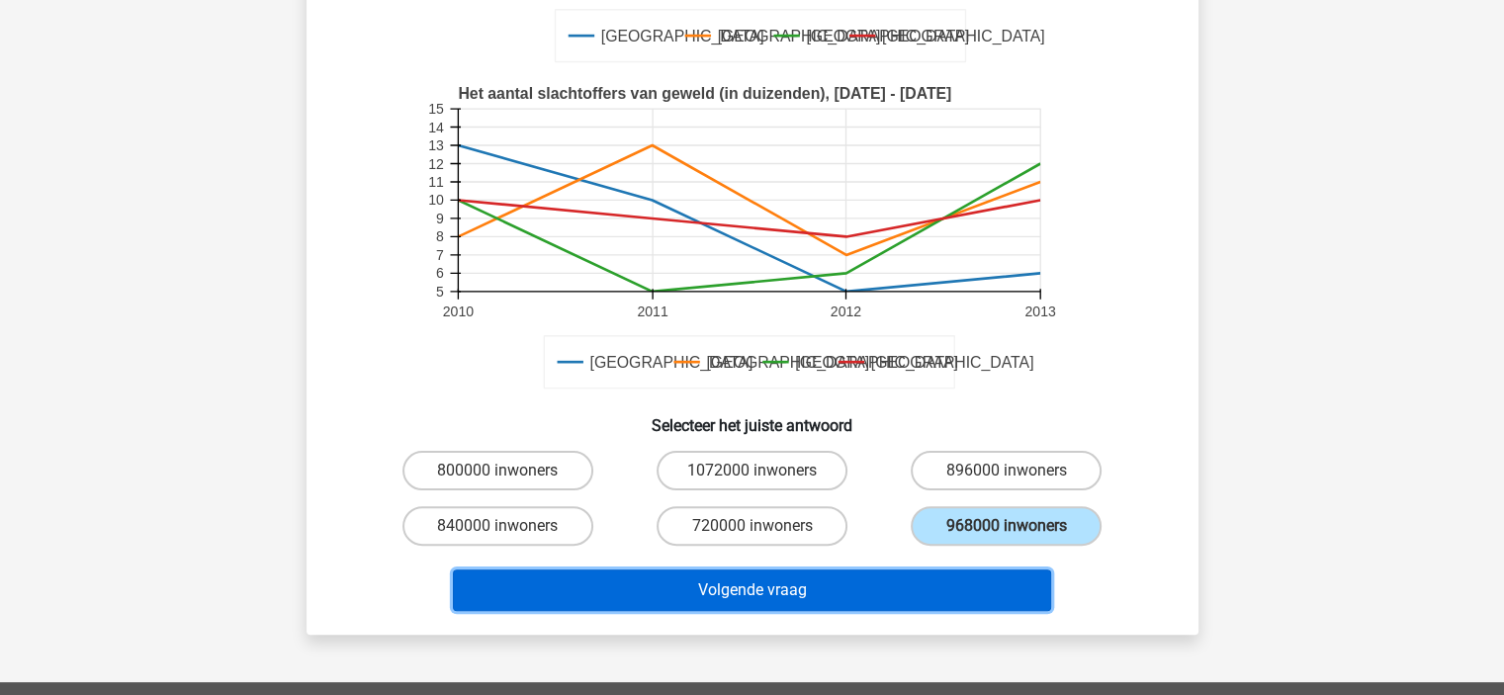
click at [921, 600] on button "Volgende vraag" at bounding box center [752, 590] width 598 height 42
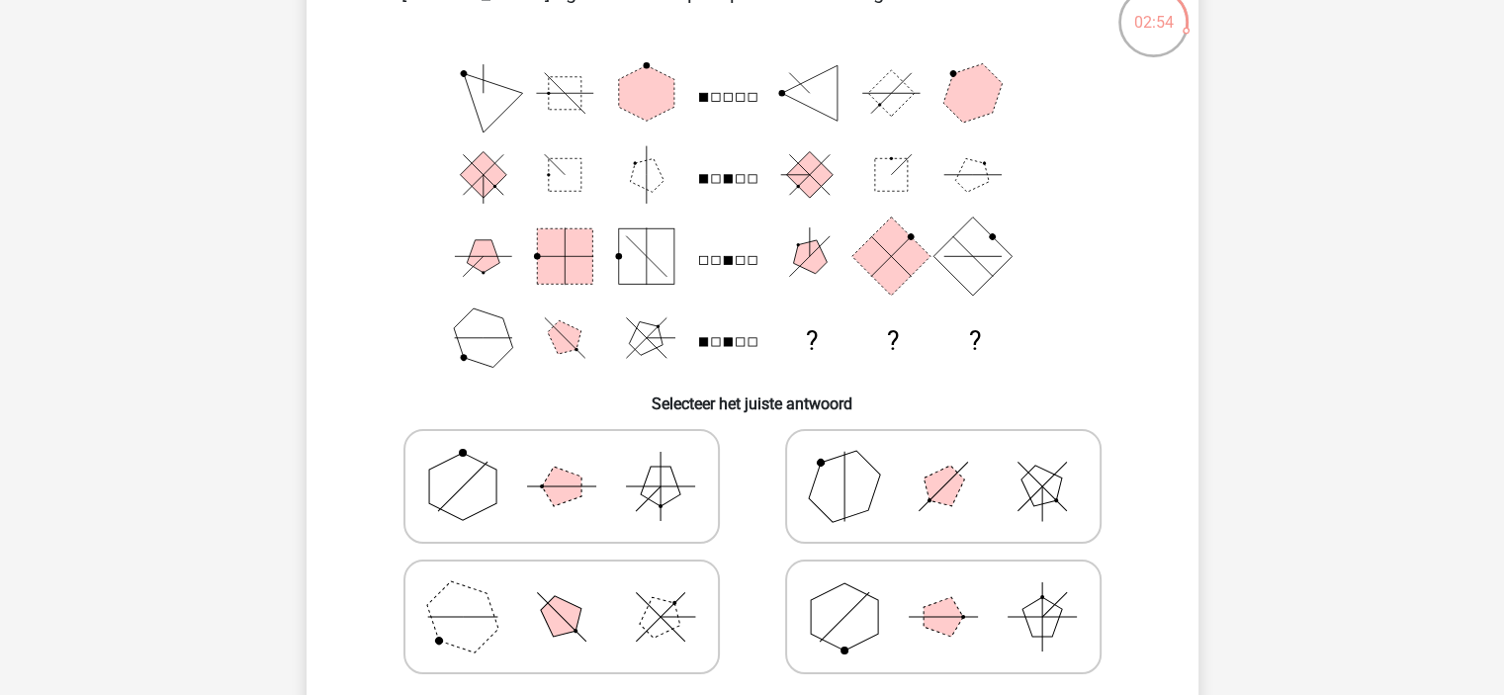
scroll to position [149, 0]
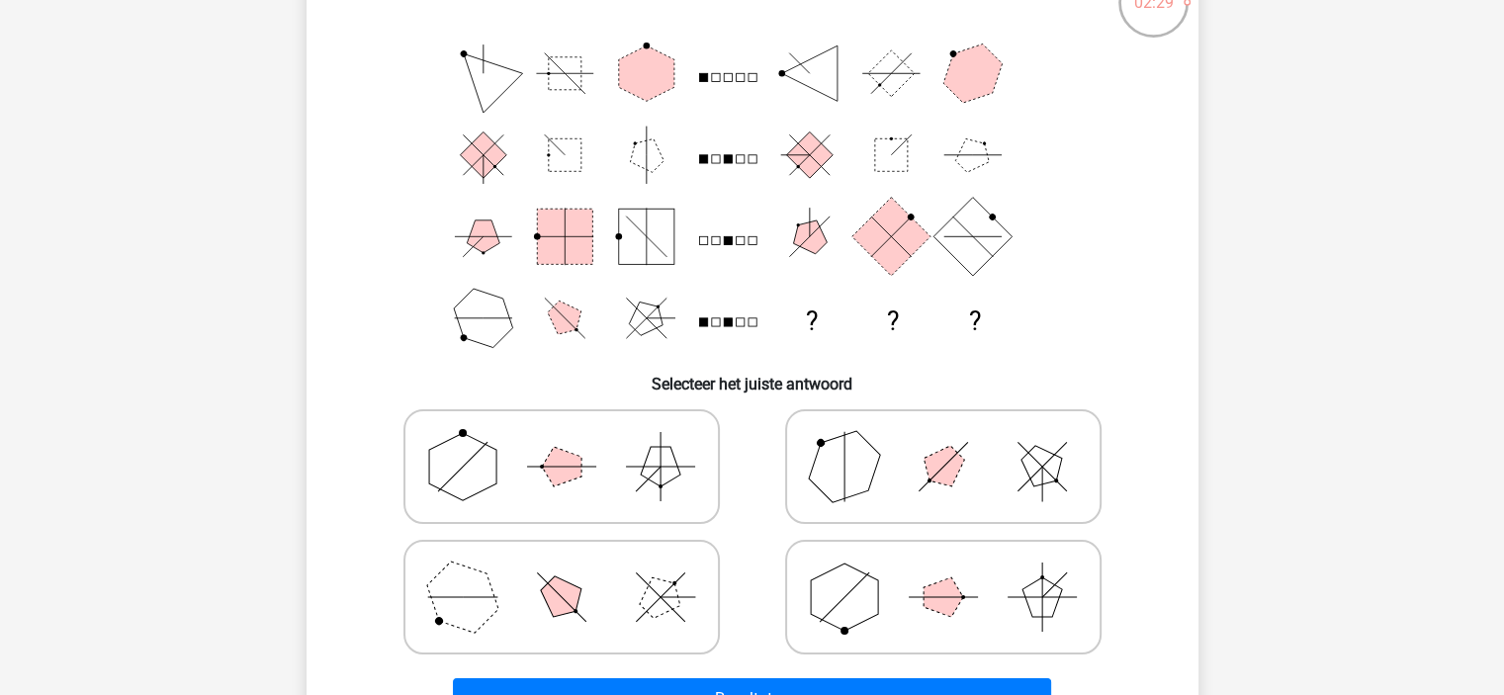
click at [866, 604] on polygon at bounding box center [844, 597] width 67 height 67
click at [943, 572] on input "radio" at bounding box center [949, 566] width 13 height 13
radio input "true"
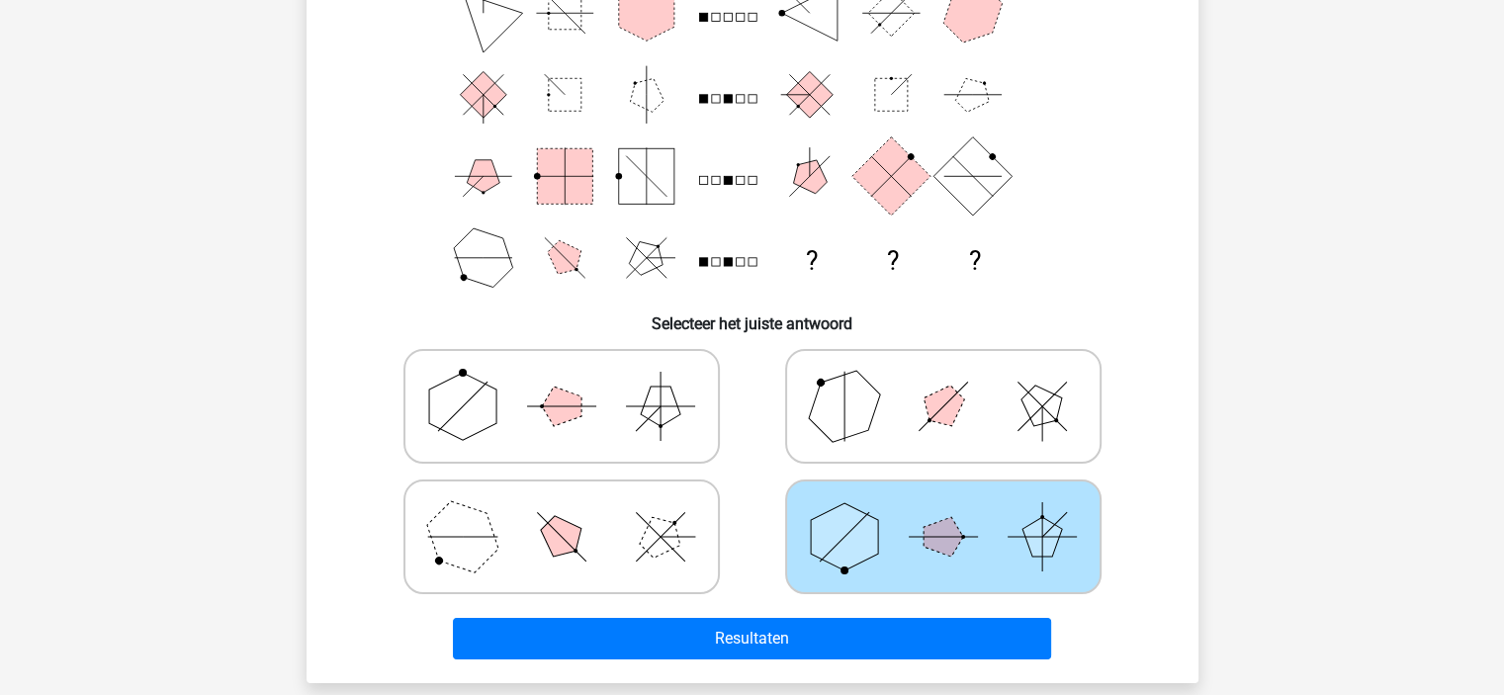
scroll to position [217, 0]
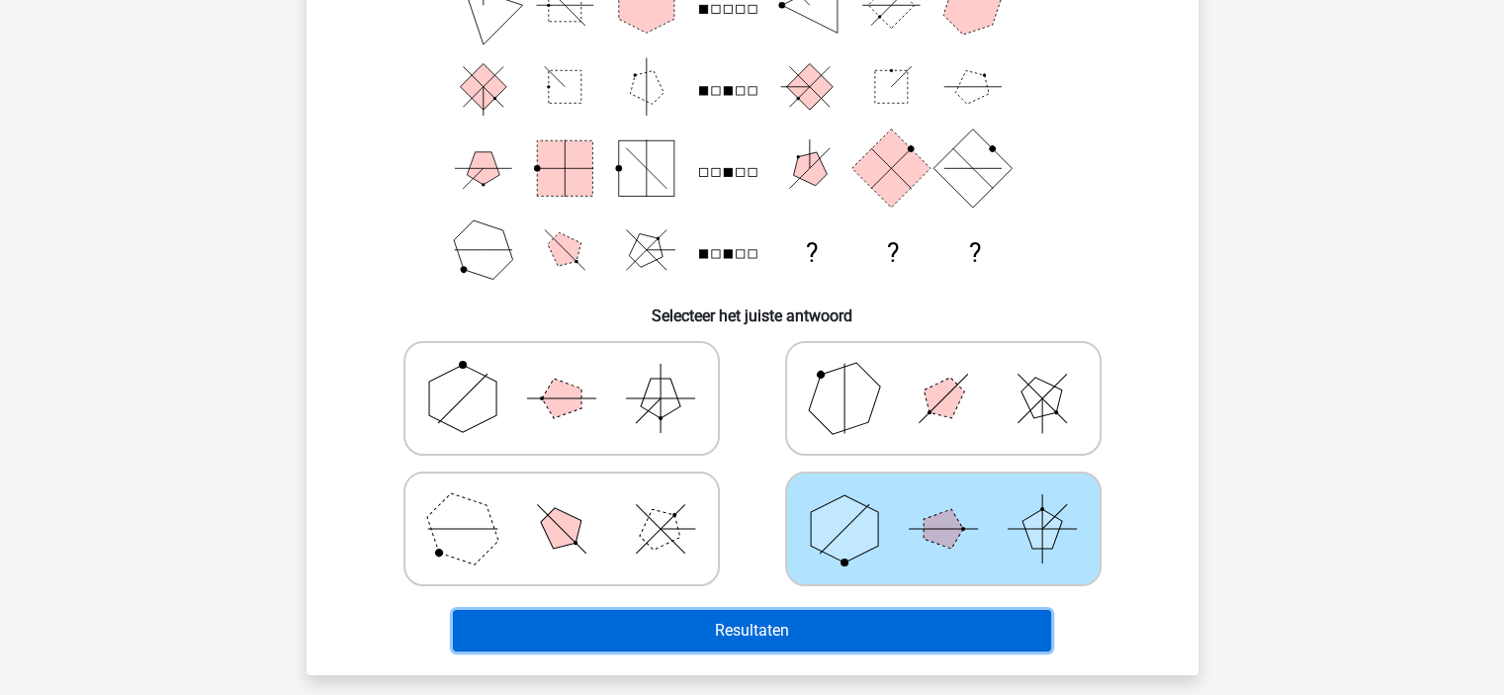
click at [857, 628] on button "Resultaten" at bounding box center [752, 631] width 598 height 42
